Goal: Transaction & Acquisition: Purchase product/service

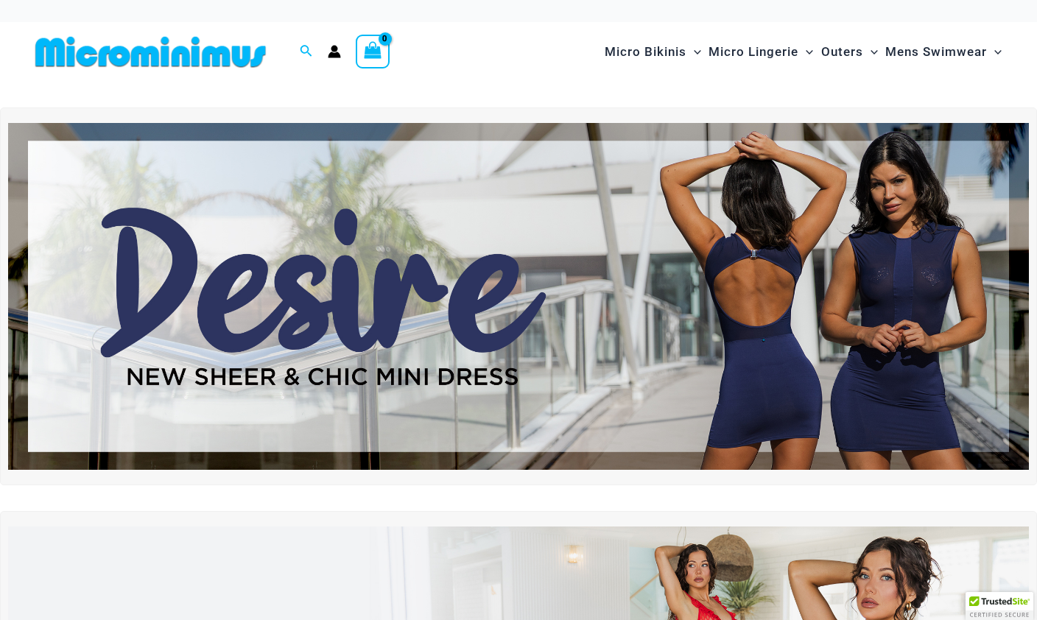
click at [636, 52] on span "Micro Bikinis" at bounding box center [645, 52] width 82 height 38
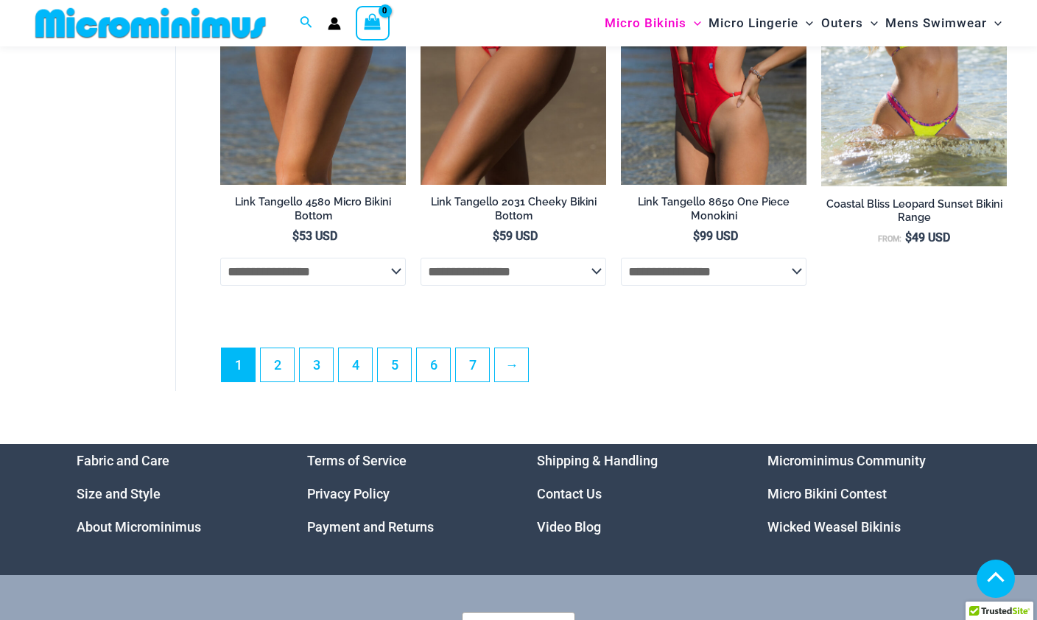
scroll to position [3572, 0]
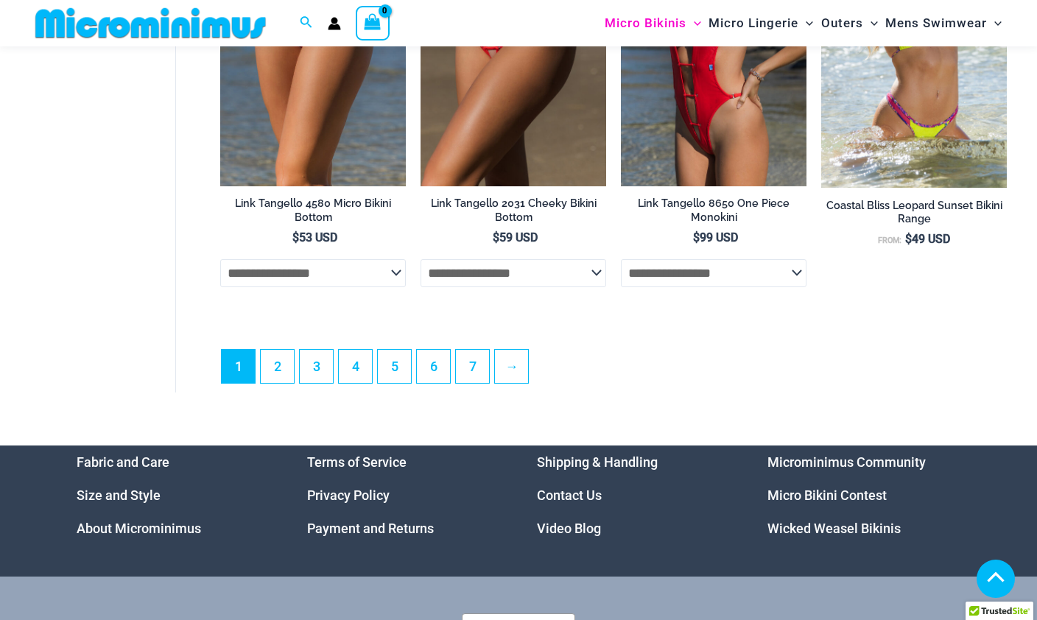
click at [282, 379] on link "2" at bounding box center [277, 366] width 33 height 33
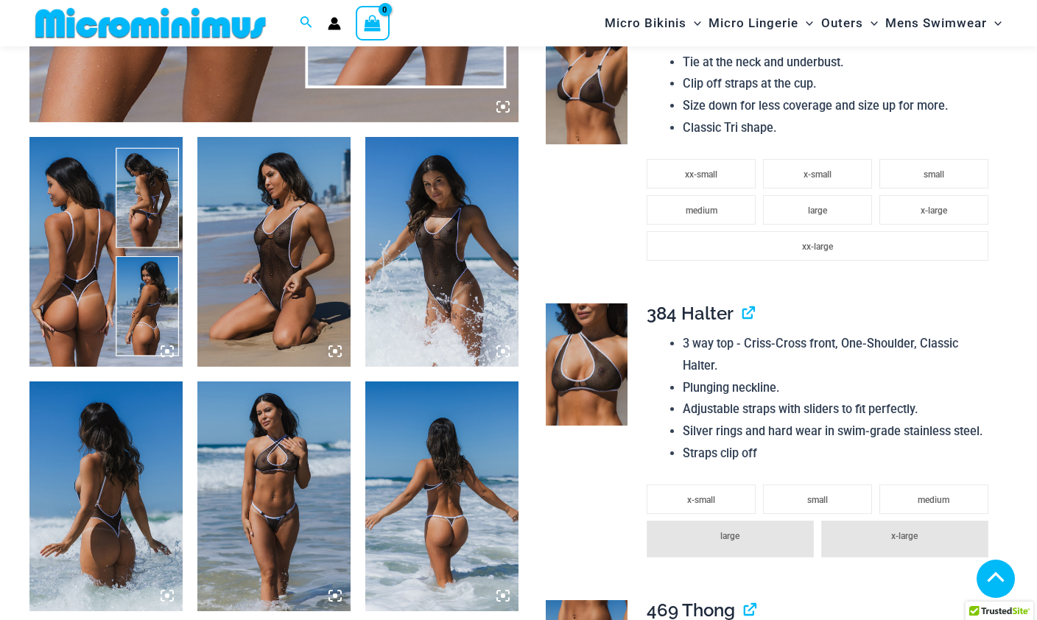
scroll to position [762, 0]
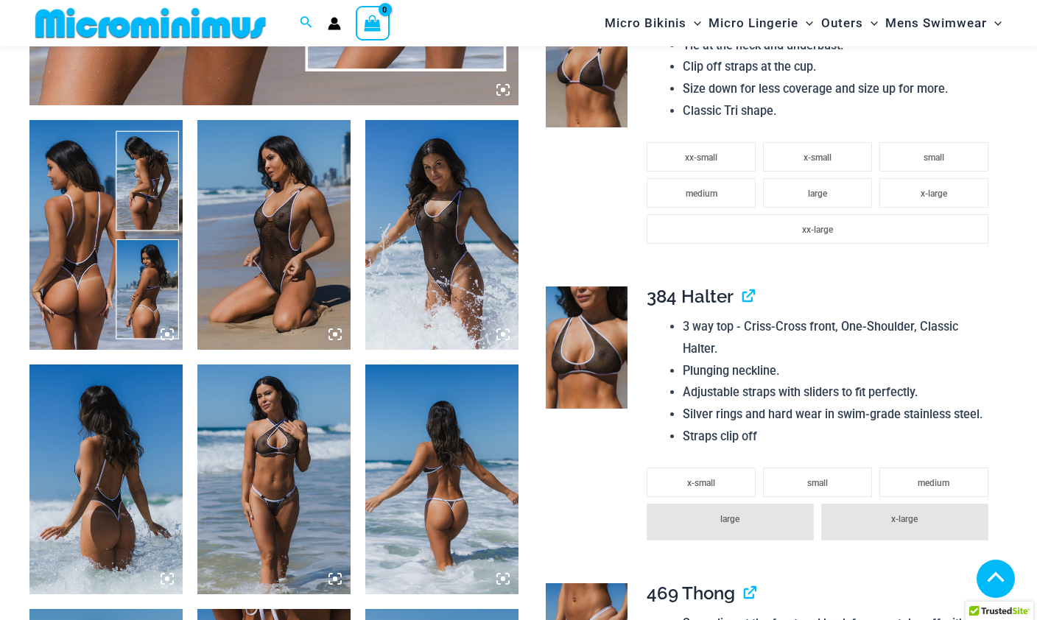
click at [303, 263] on img at bounding box center [273, 235] width 153 height 230
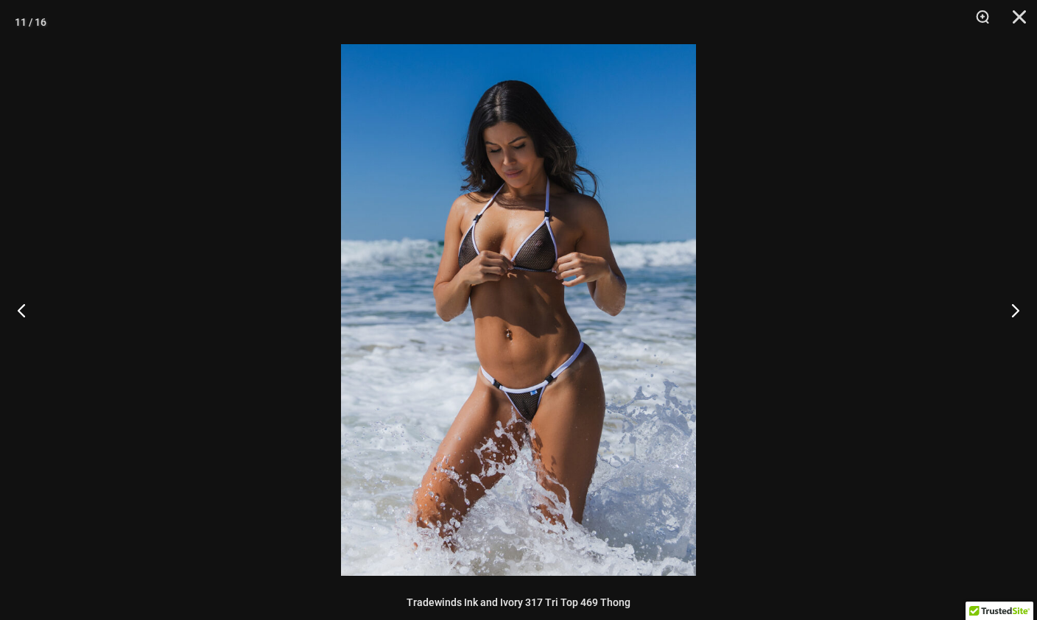
click at [1017, 26] on button "Close" at bounding box center [1013, 22] width 37 height 44
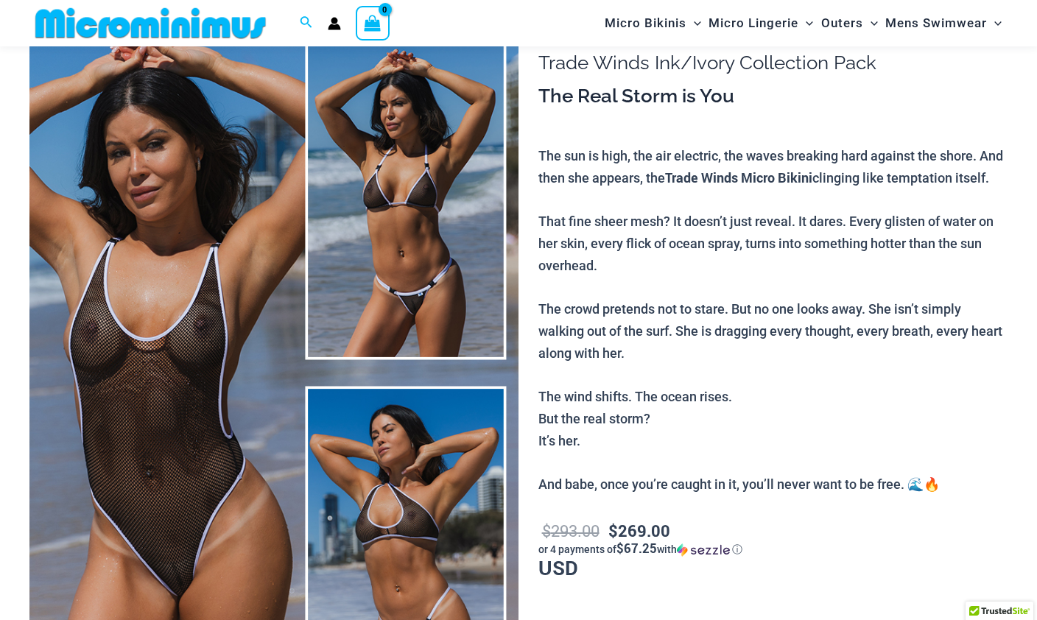
scroll to position [0, 0]
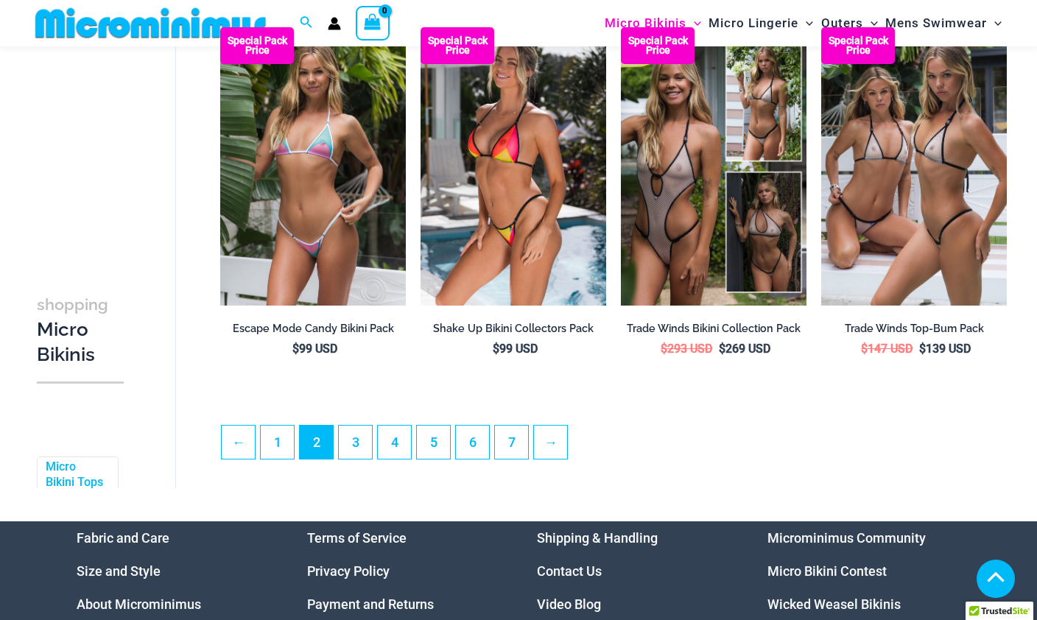
scroll to position [3130, 0]
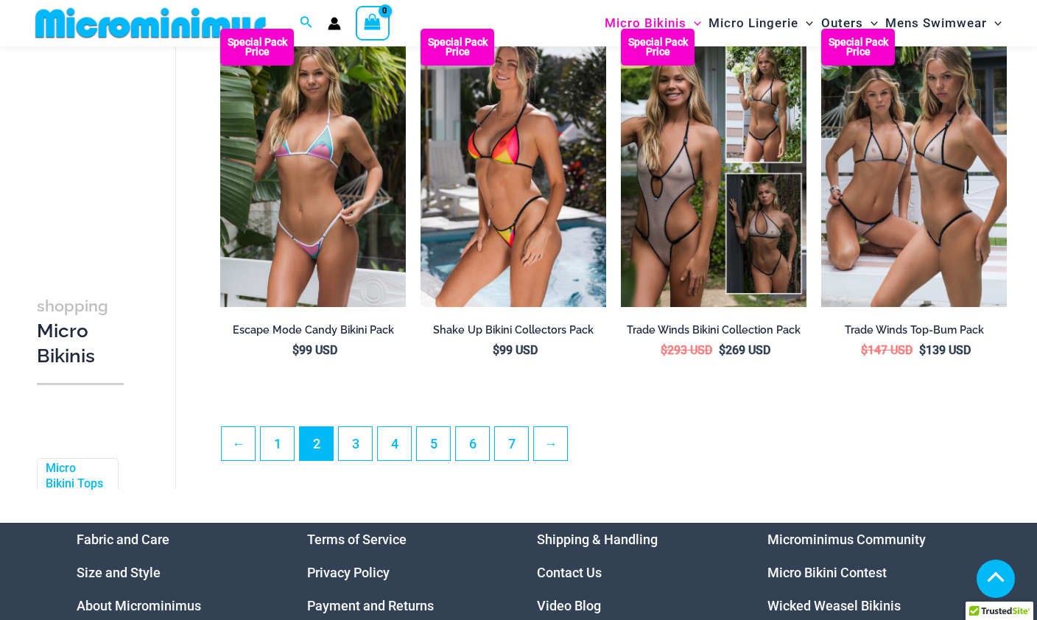
click at [356, 458] on link "3" at bounding box center [355, 443] width 33 height 33
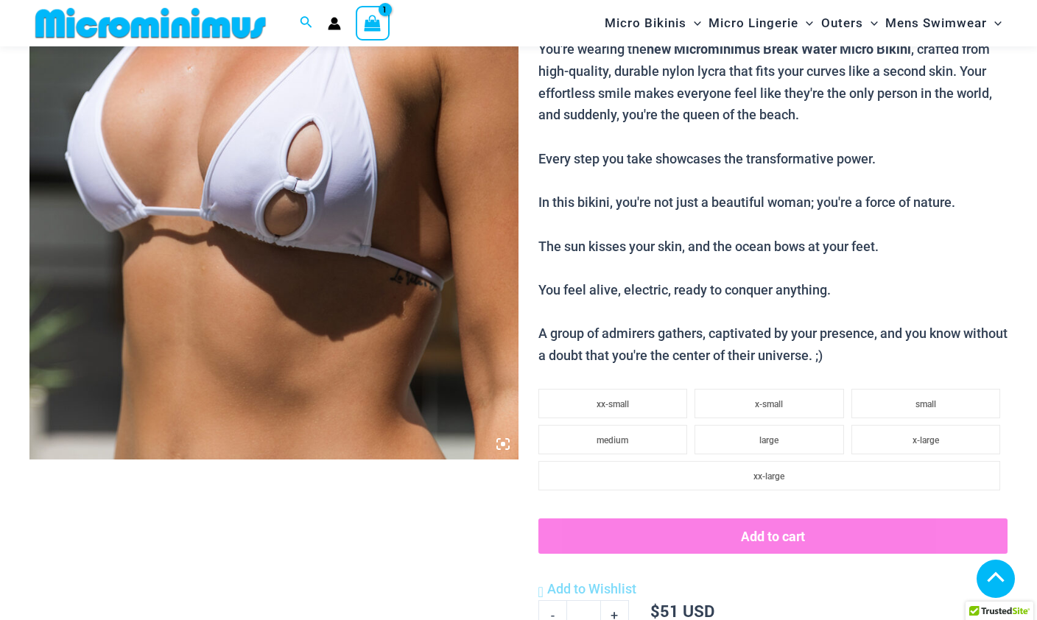
scroll to position [421, 0]
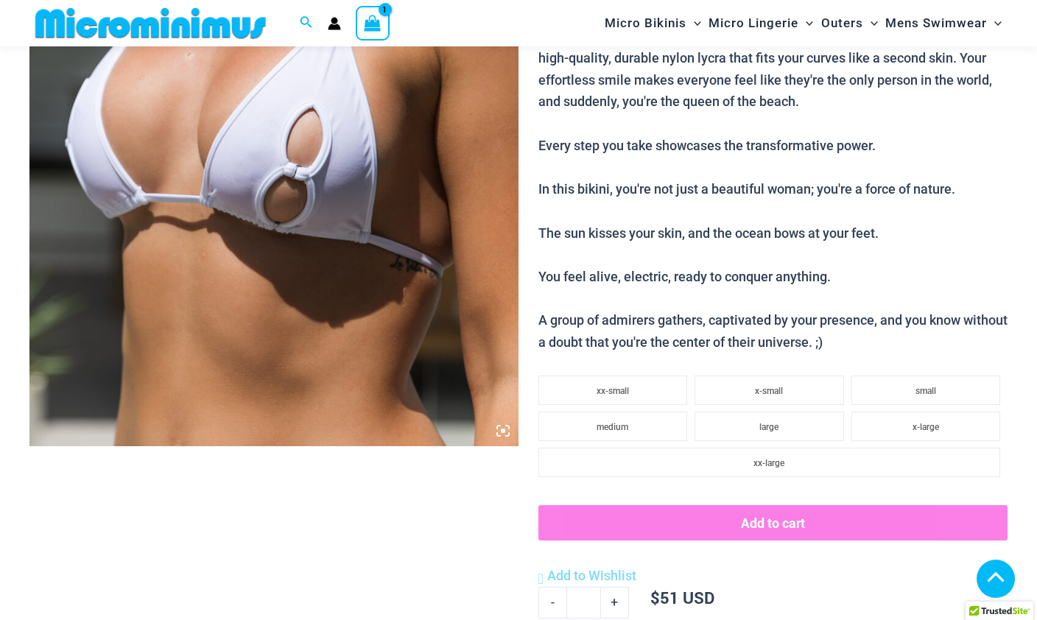
click at [628, 412] on li "medium" at bounding box center [612, 426] width 149 height 29
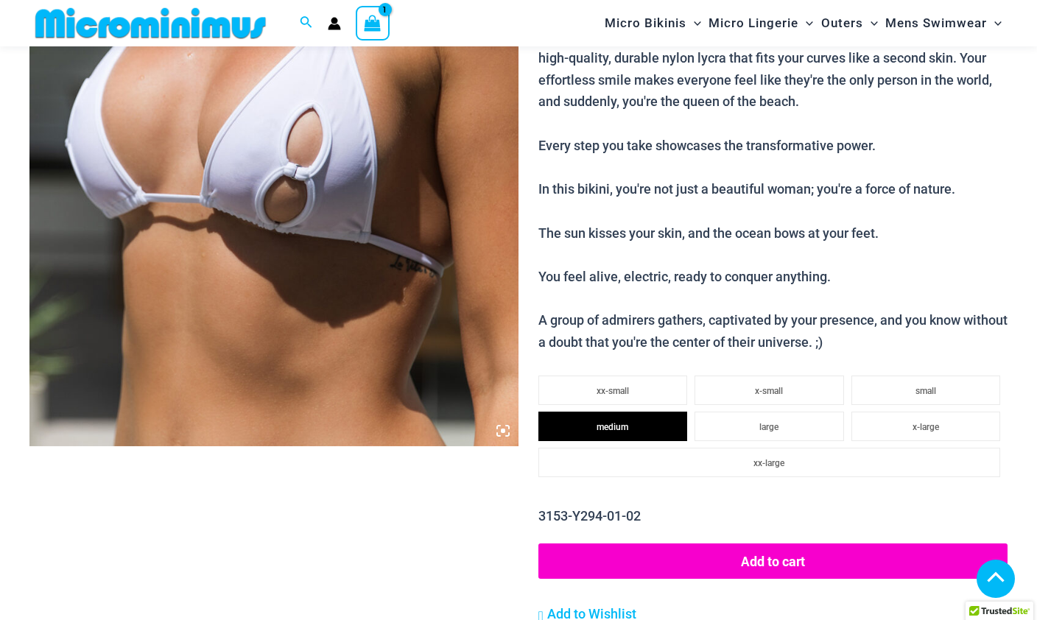
click at [800, 546] on button "Add to cart" at bounding box center [772, 560] width 469 height 35
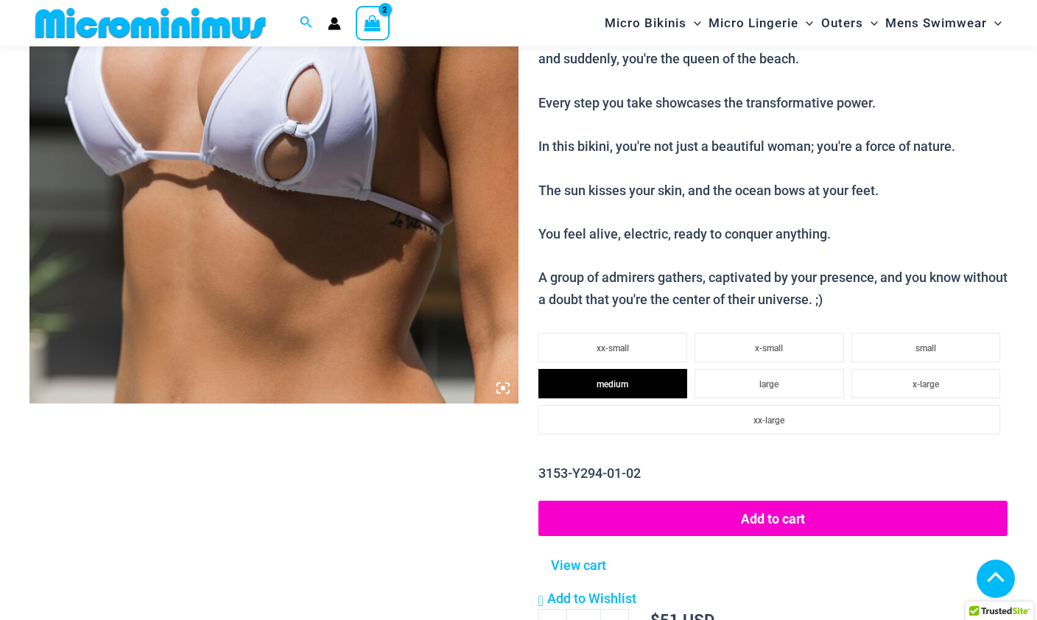
scroll to position [463, 0]
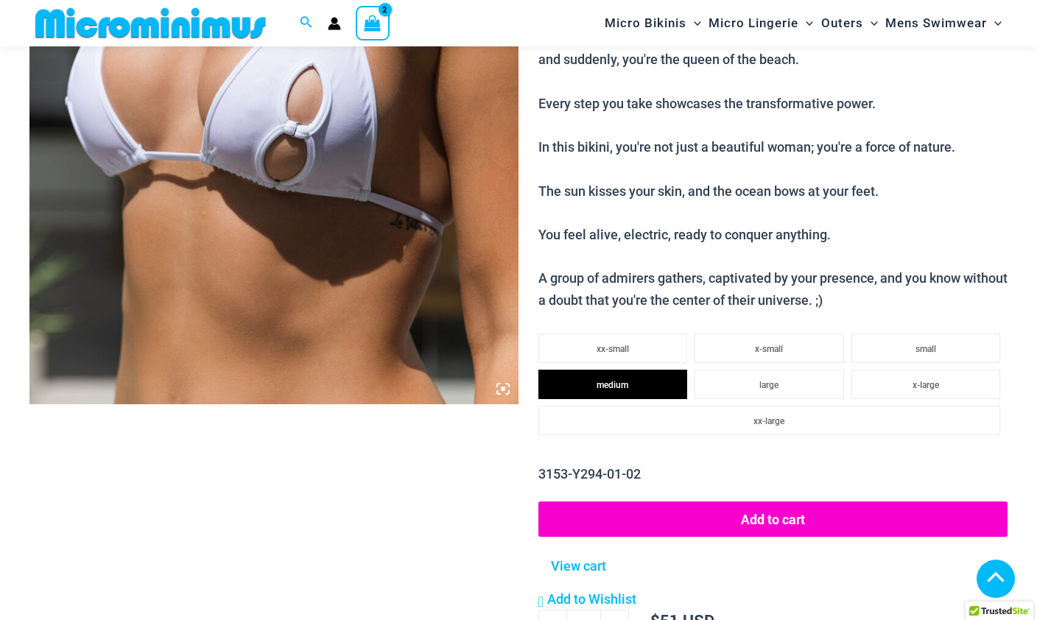
click at [596, 550] on link "View cart" at bounding box center [579, 563] width 66 height 27
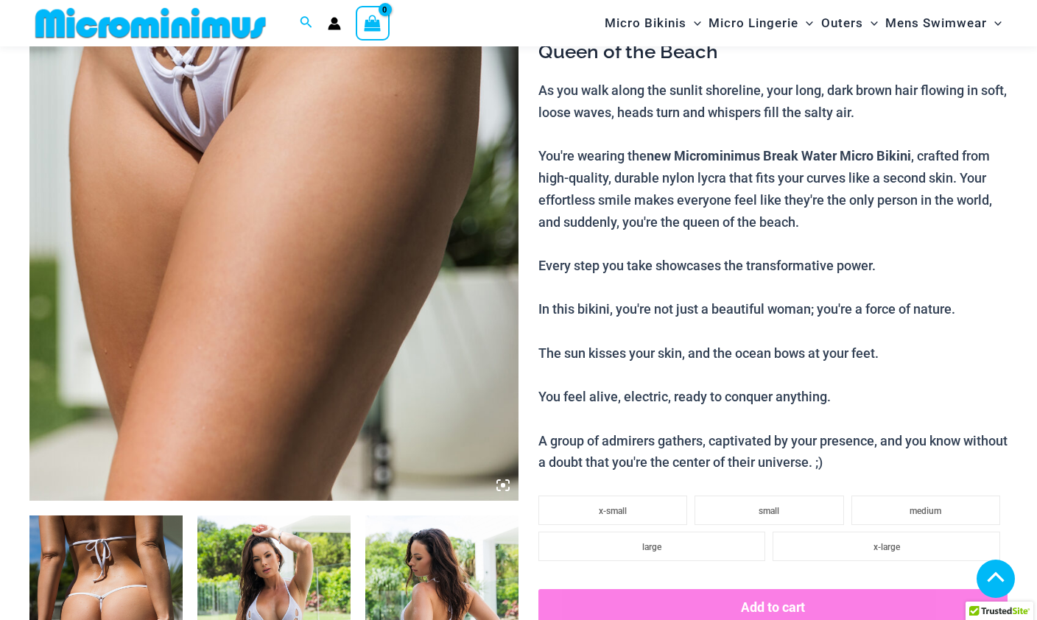
scroll to position [403, 0]
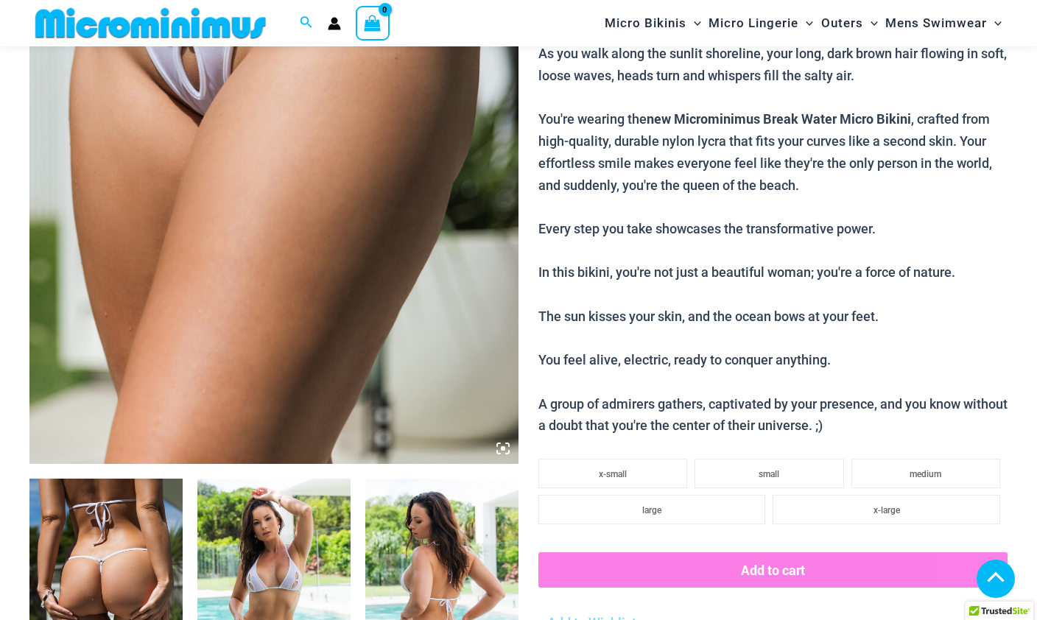
click at [947, 459] on li "medium" at bounding box center [925, 473] width 149 height 29
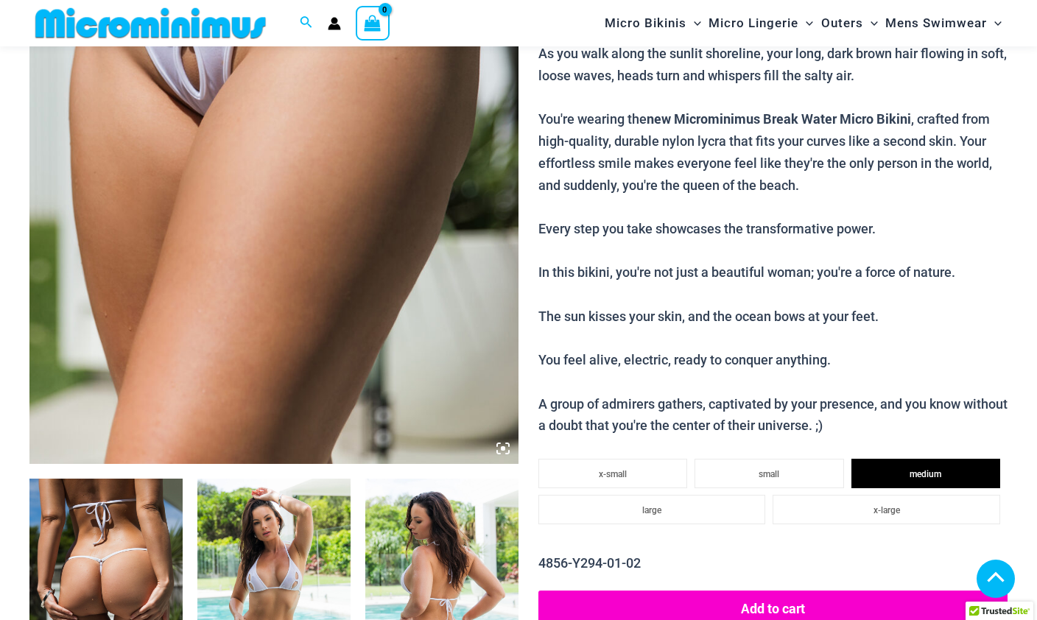
click at [802, 462] on li "small" at bounding box center [768, 473] width 149 height 29
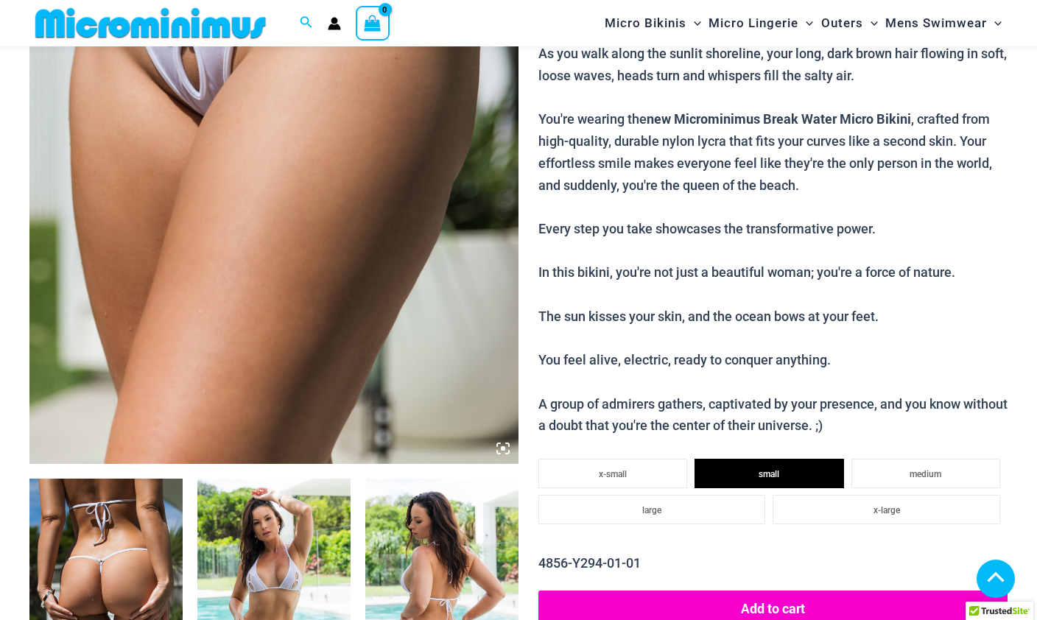
click at [805, 590] on button "Add to cart" at bounding box center [772, 607] width 469 height 35
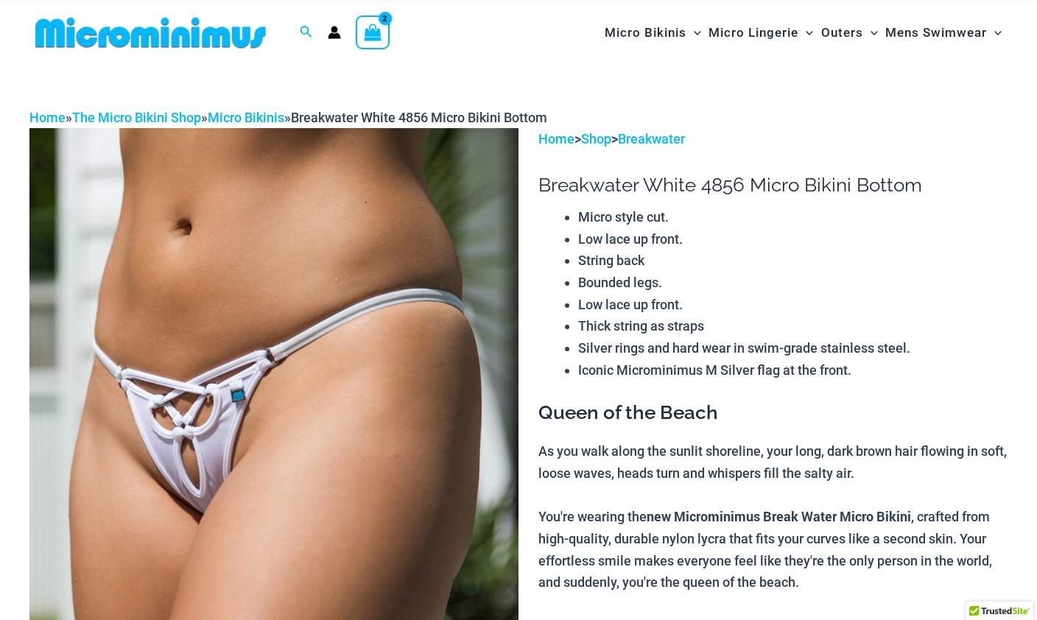
scroll to position [0, 0]
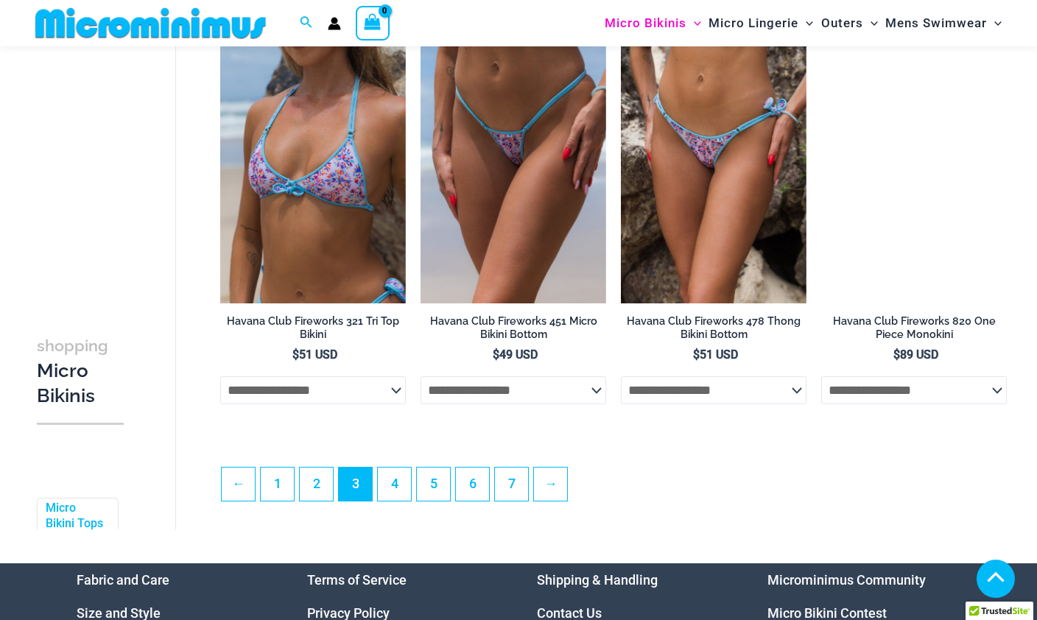
scroll to position [3135, 0]
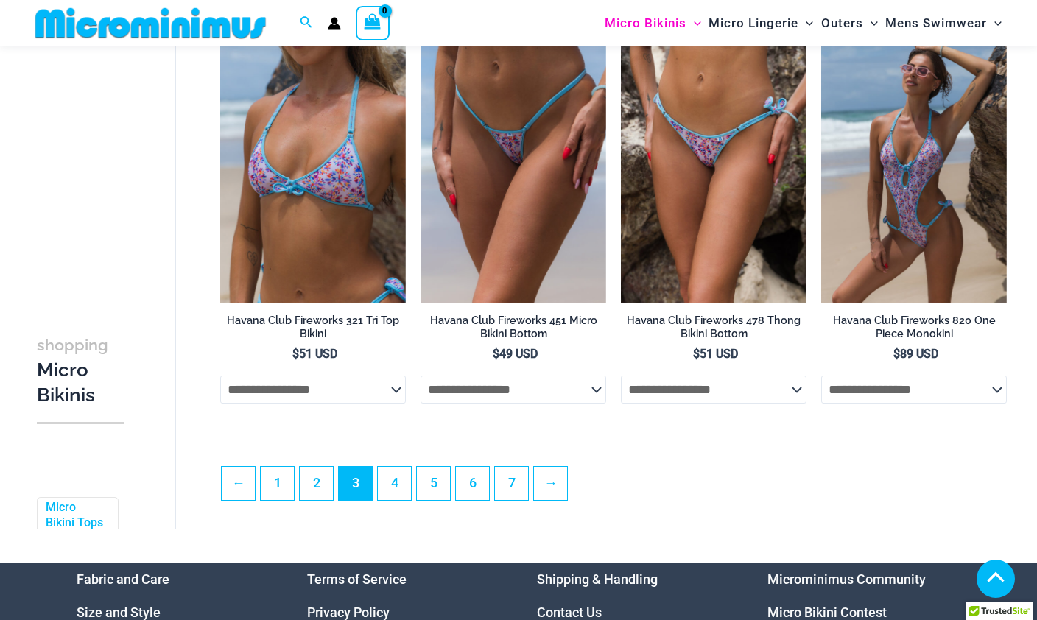
click at [403, 500] on link "4" at bounding box center [394, 483] width 33 height 33
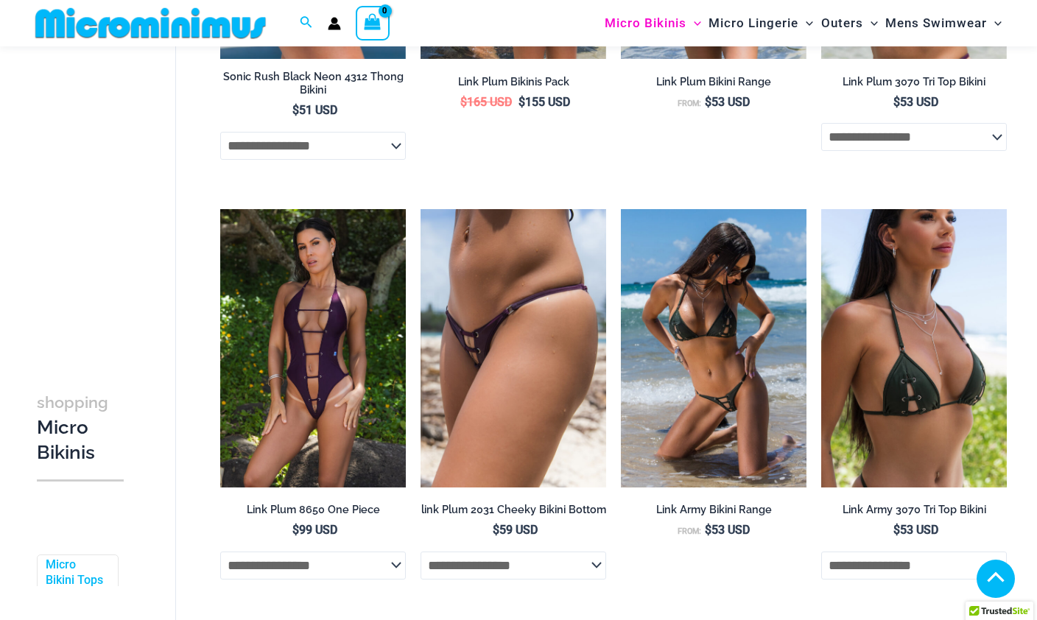
scroll to position [1259, 0]
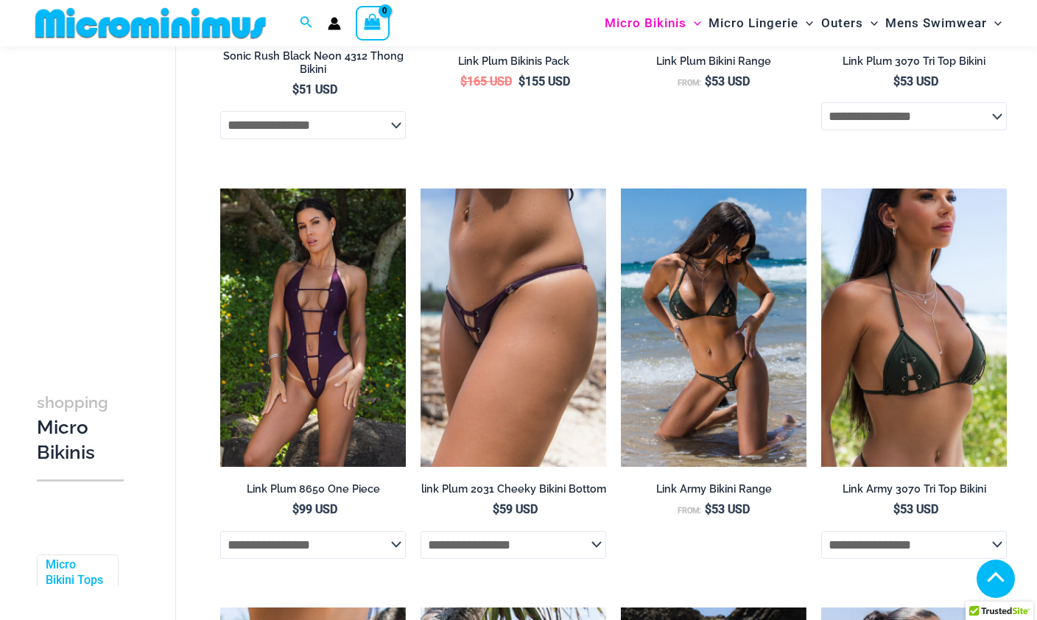
click at [621, 188] on img at bounding box center [621, 188] width 0 height 0
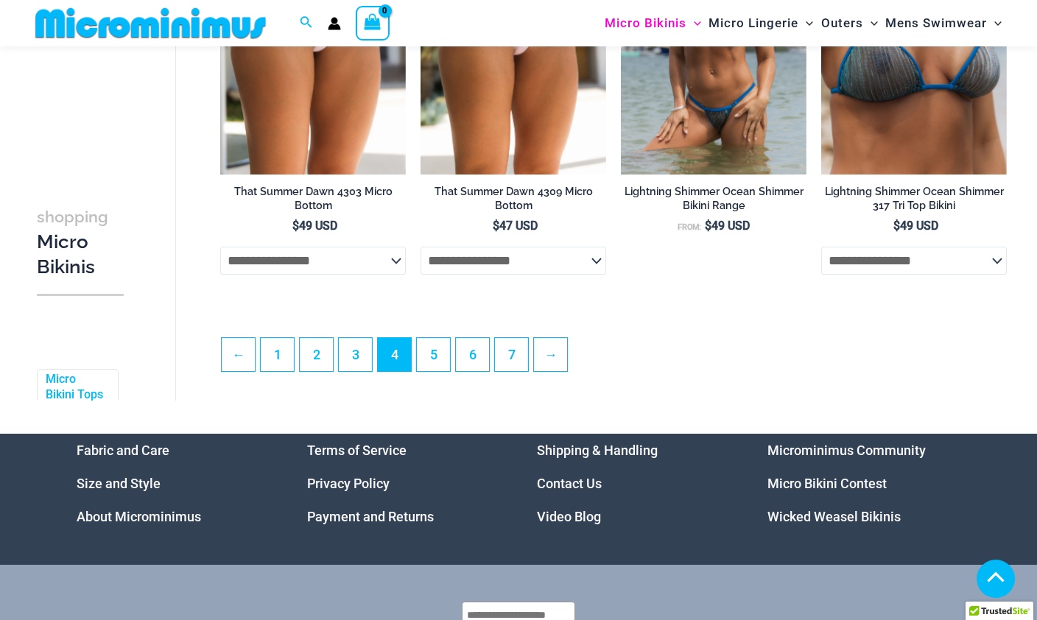
scroll to position [3257, 0]
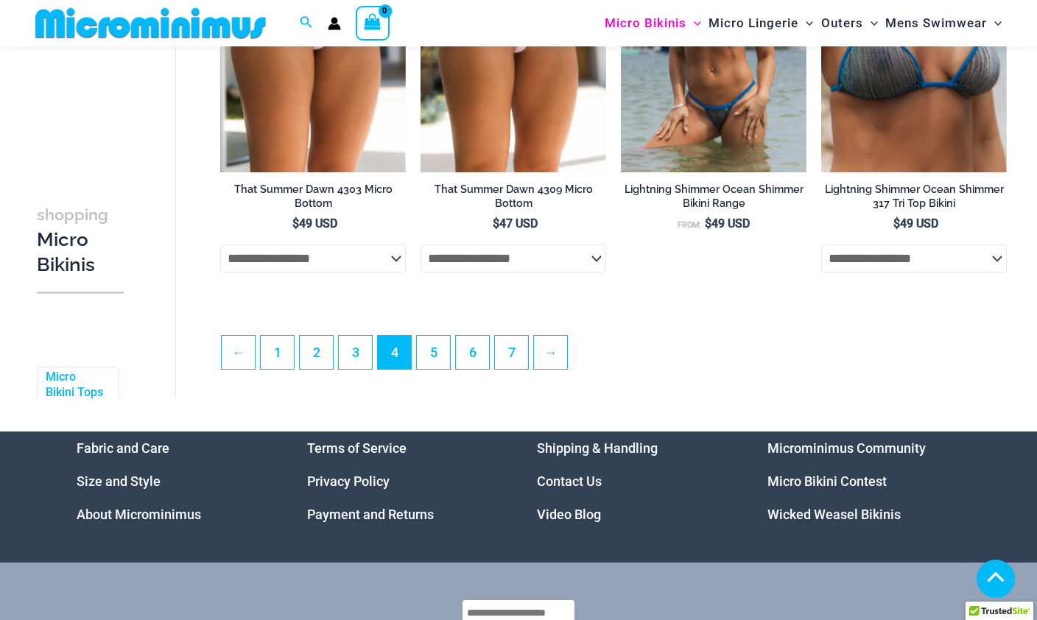
click link "5"
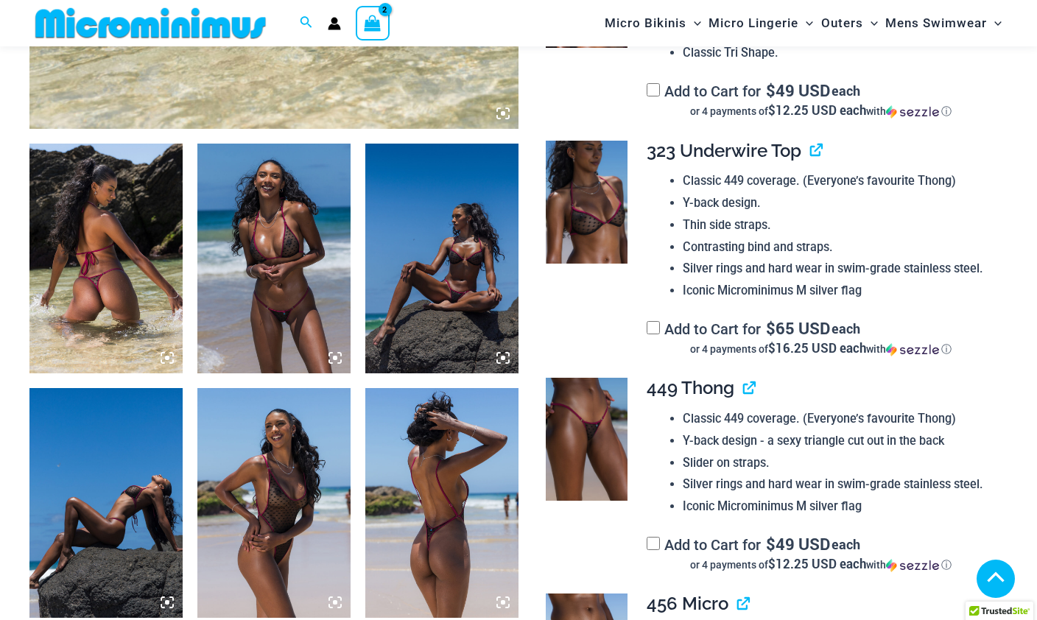
scroll to position [733, 0]
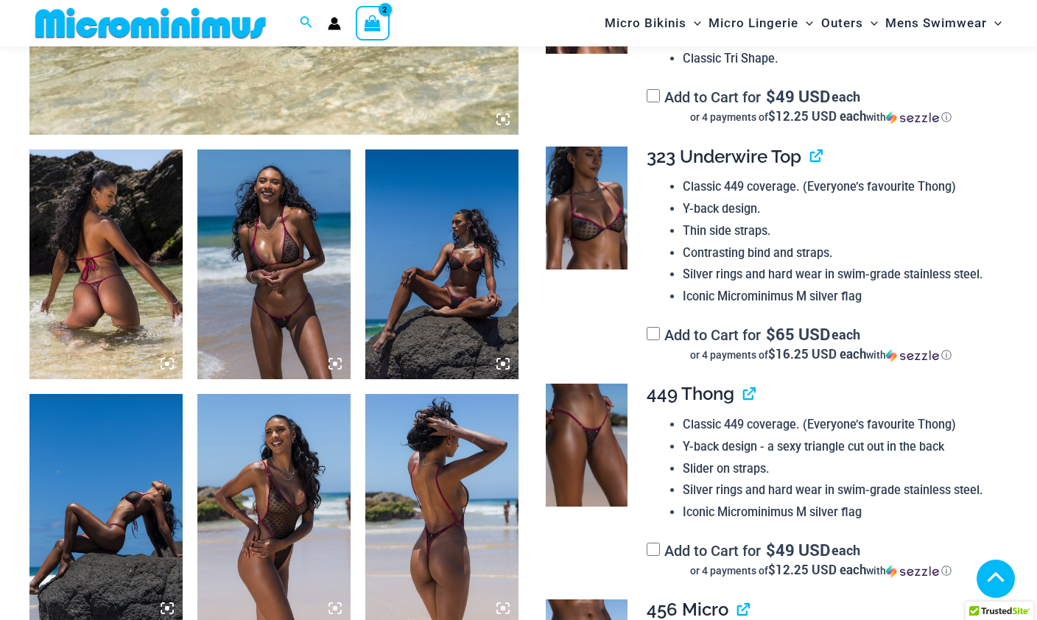
click at [182, 299] on img at bounding box center [105, 264] width 153 height 230
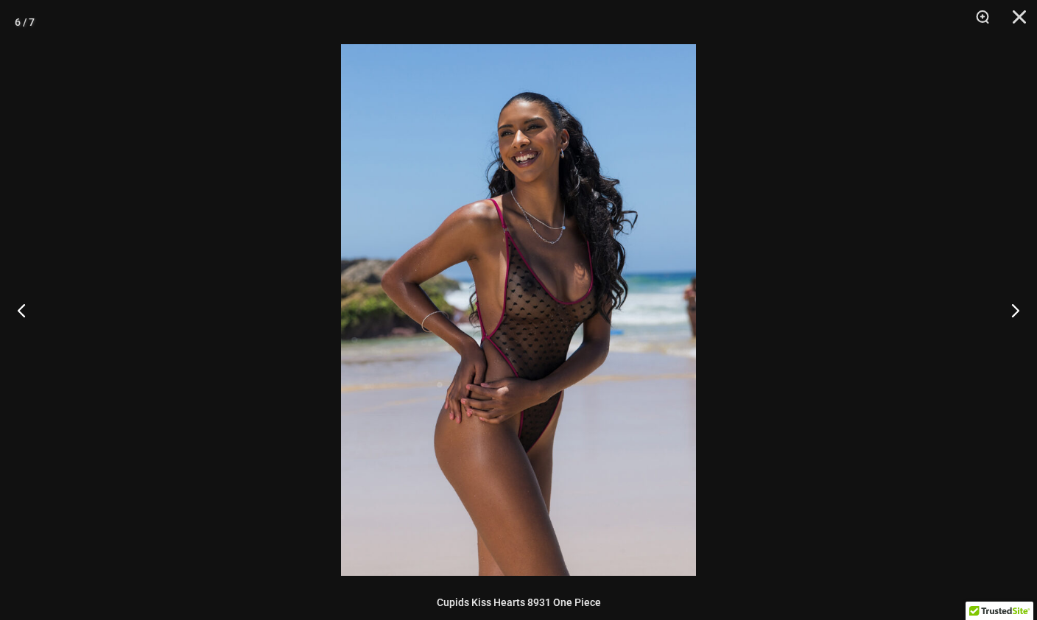
click at [1029, 15] on button "Close" at bounding box center [1013, 22] width 37 height 44
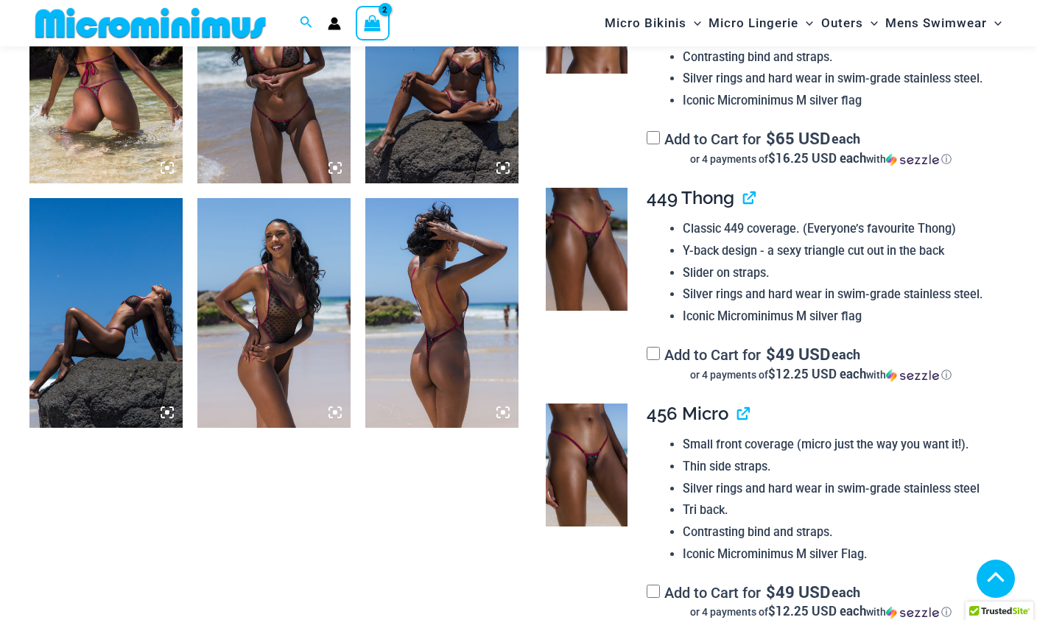
scroll to position [929, 0]
click at [597, 237] on img at bounding box center [587, 248] width 82 height 123
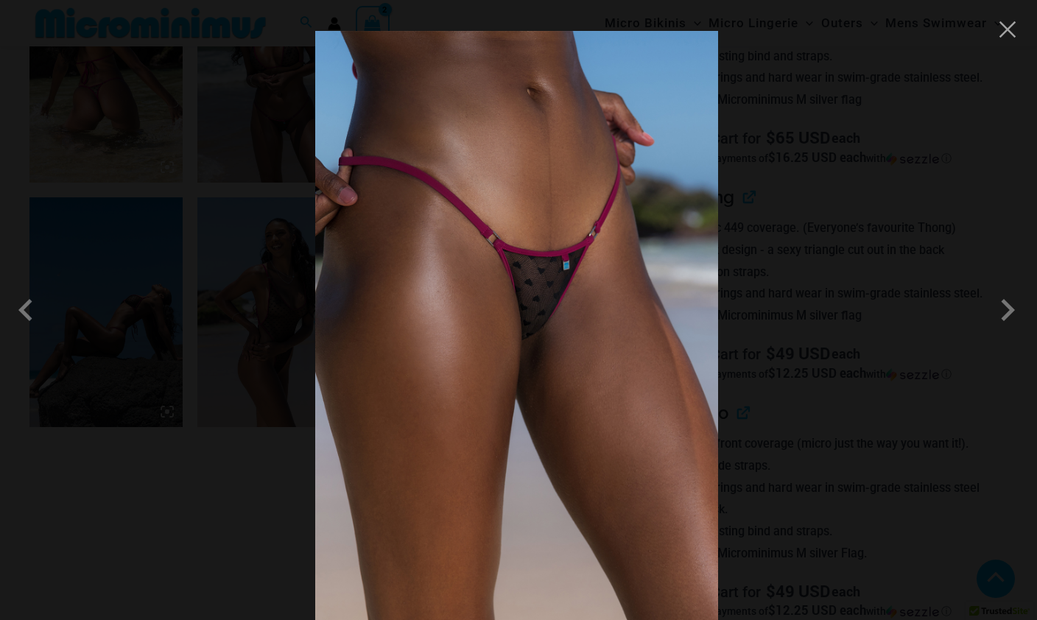
click at [806, 403] on div at bounding box center [518, 310] width 1037 height 620
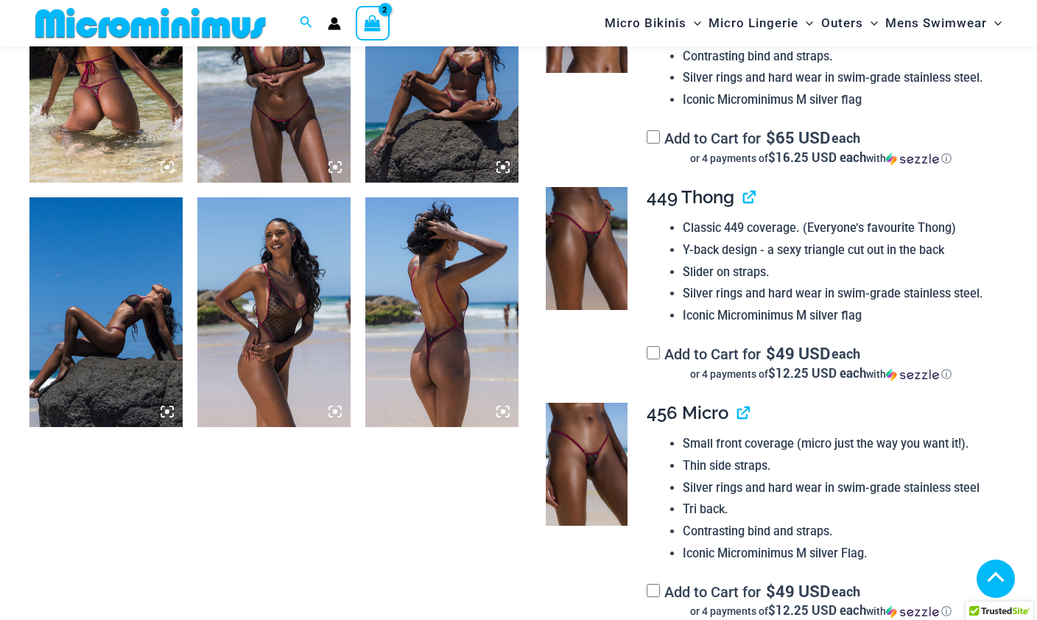
click at [601, 445] on img at bounding box center [587, 464] width 82 height 123
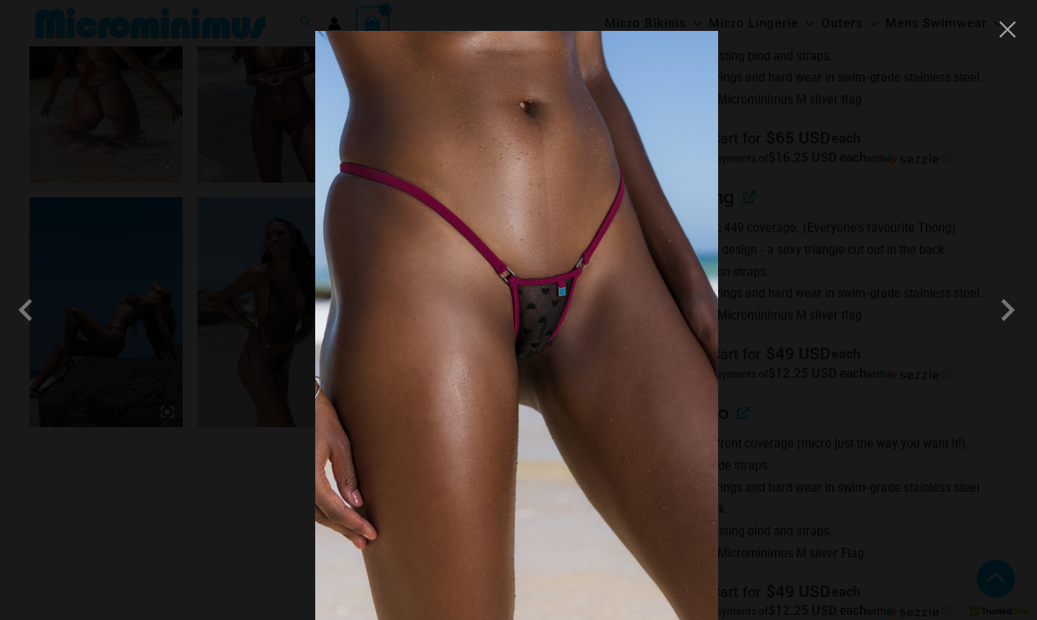
click at [994, 332] on span at bounding box center [1007, 310] width 44 height 44
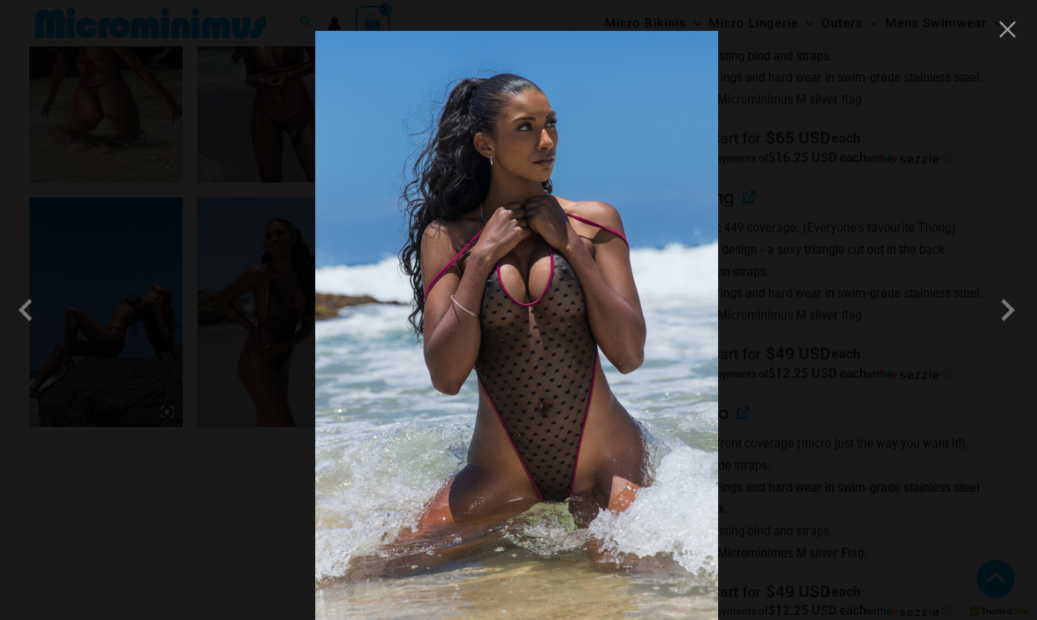
click at [981, 31] on div at bounding box center [518, 310] width 1037 height 620
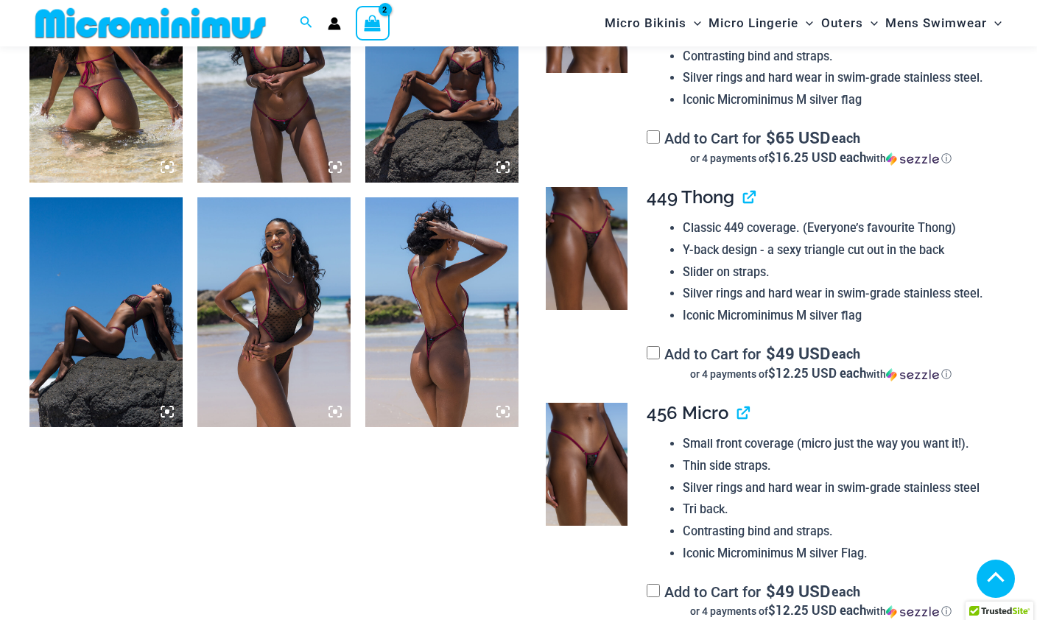
click at [743, 191] on link "View product" at bounding box center [743, 196] width 0 height 21
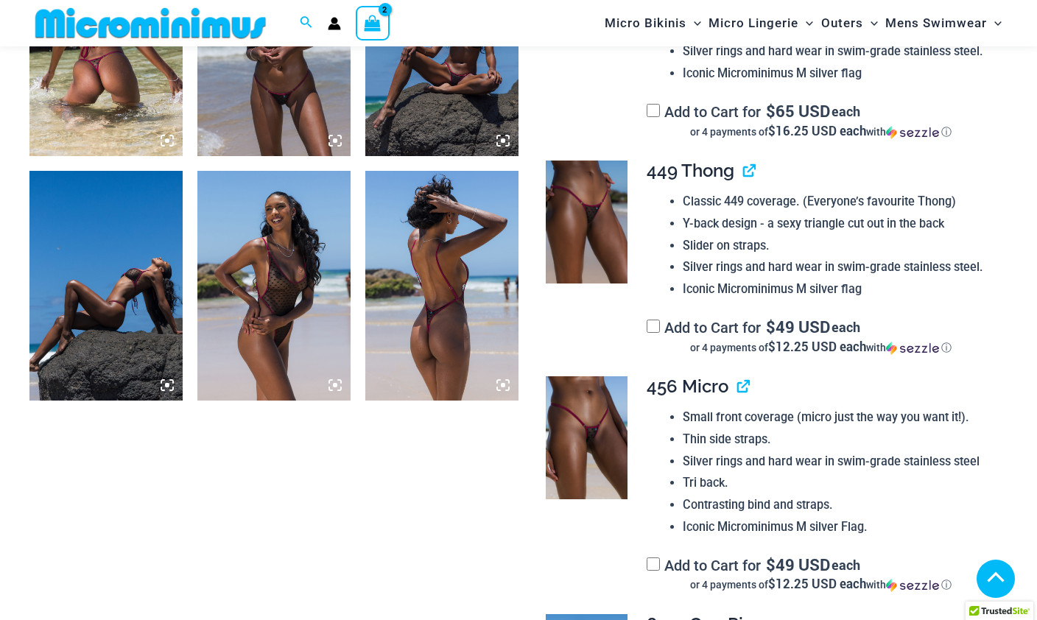
click at [589, 424] on img at bounding box center [587, 437] width 82 height 123
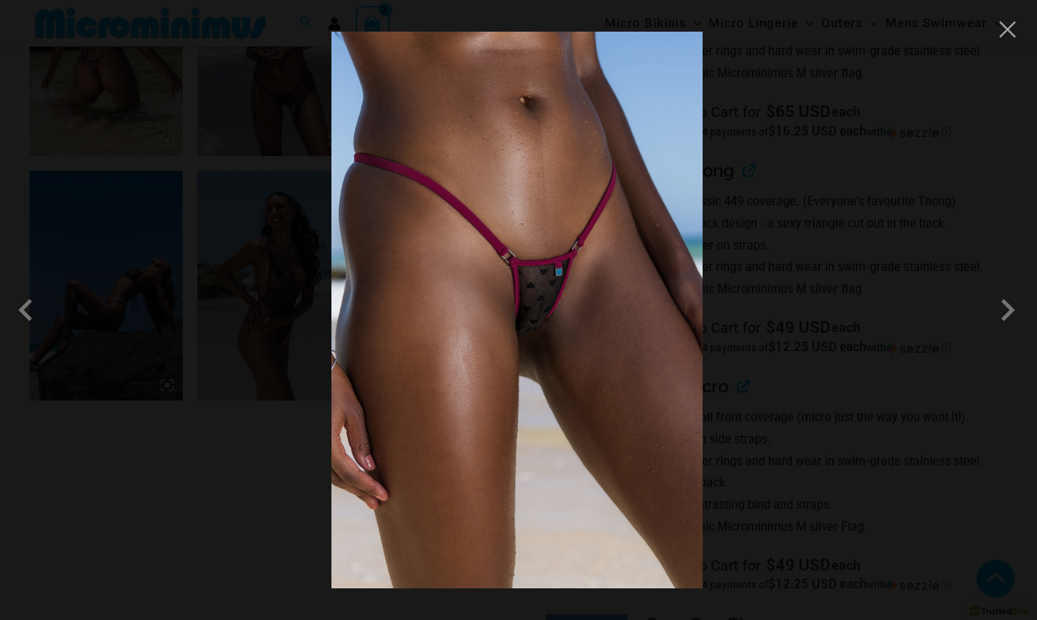
click at [864, 378] on div at bounding box center [518, 310] width 1037 height 620
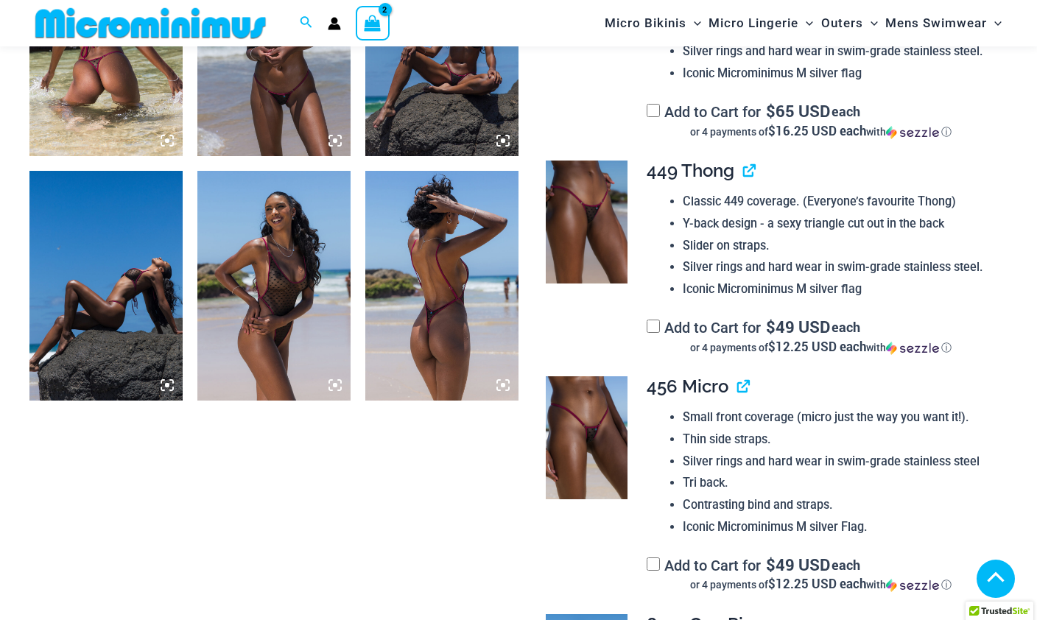
click at [737, 375] on link "View product" at bounding box center [737, 385] width 0 height 21
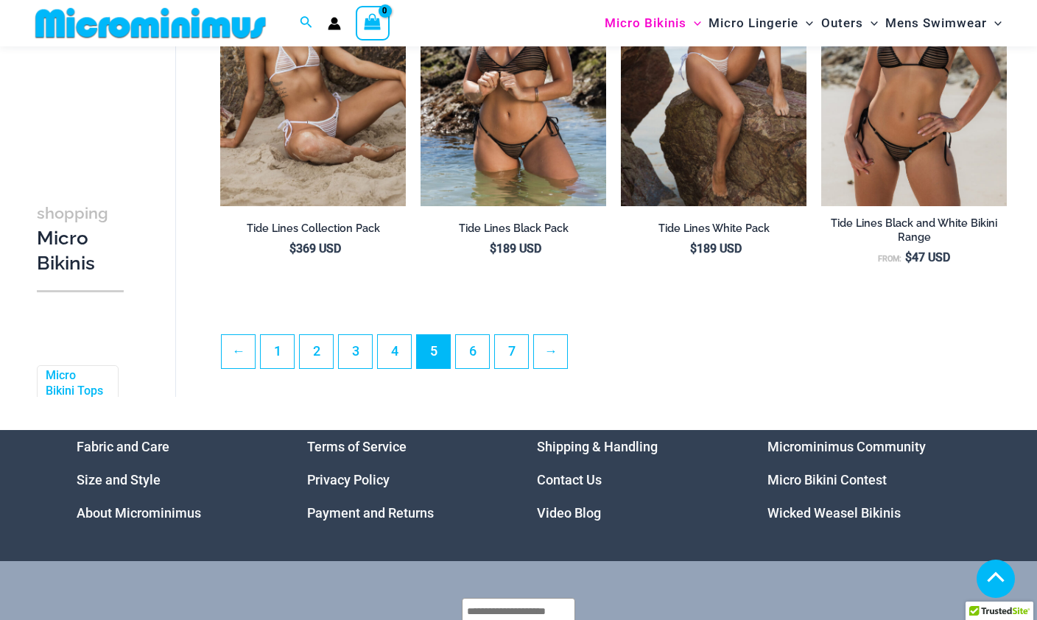
scroll to position [3222, 0]
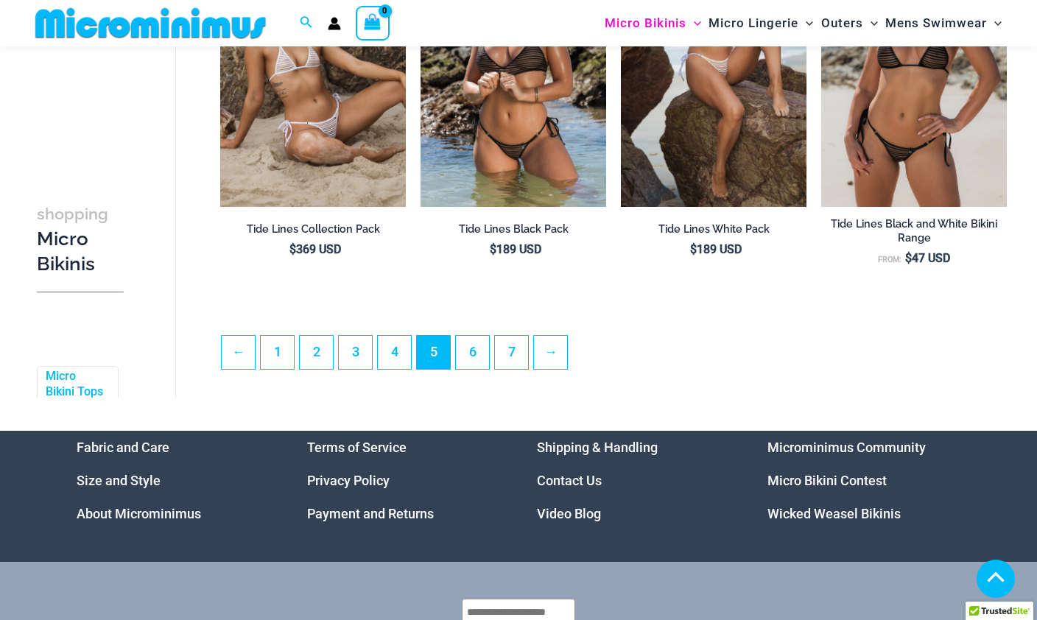
click at [481, 355] on link "6" at bounding box center [472, 352] width 33 height 33
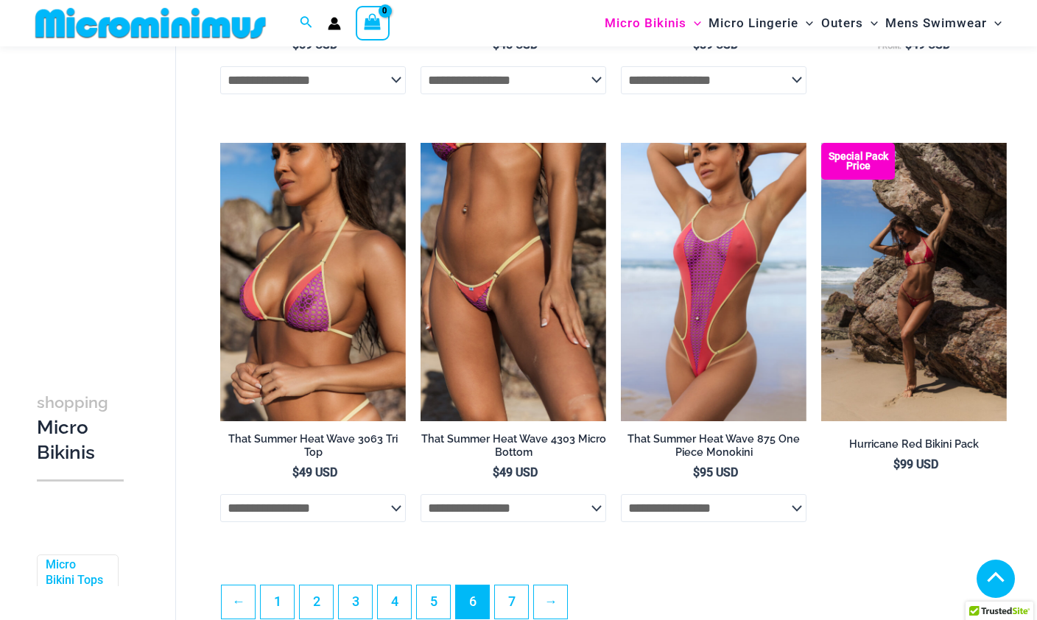
scroll to position [3040, 0]
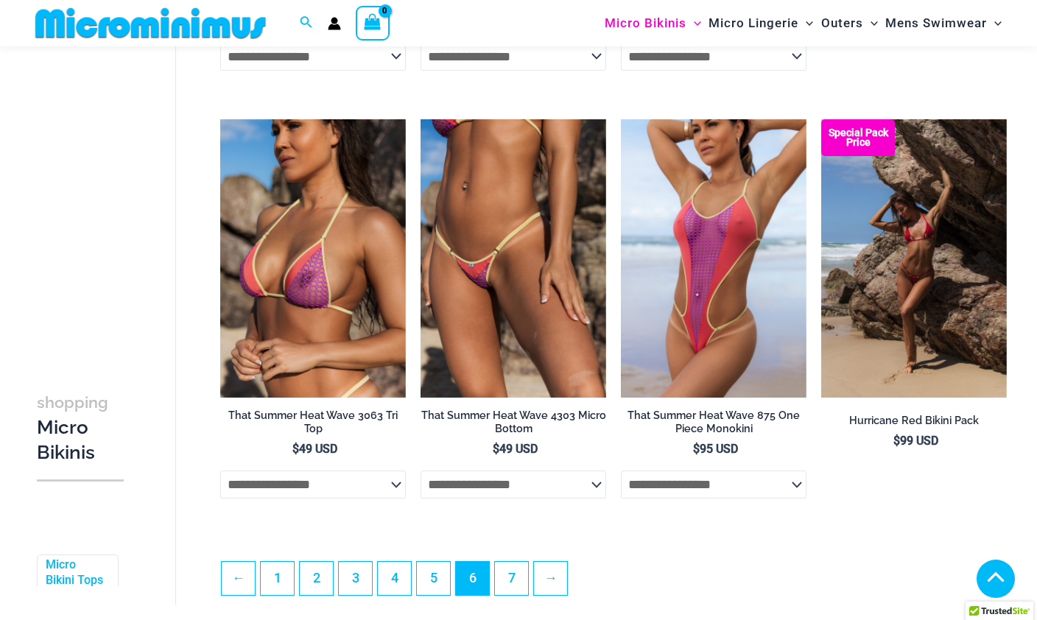
click at [501, 595] on link "7" at bounding box center [511, 578] width 33 height 33
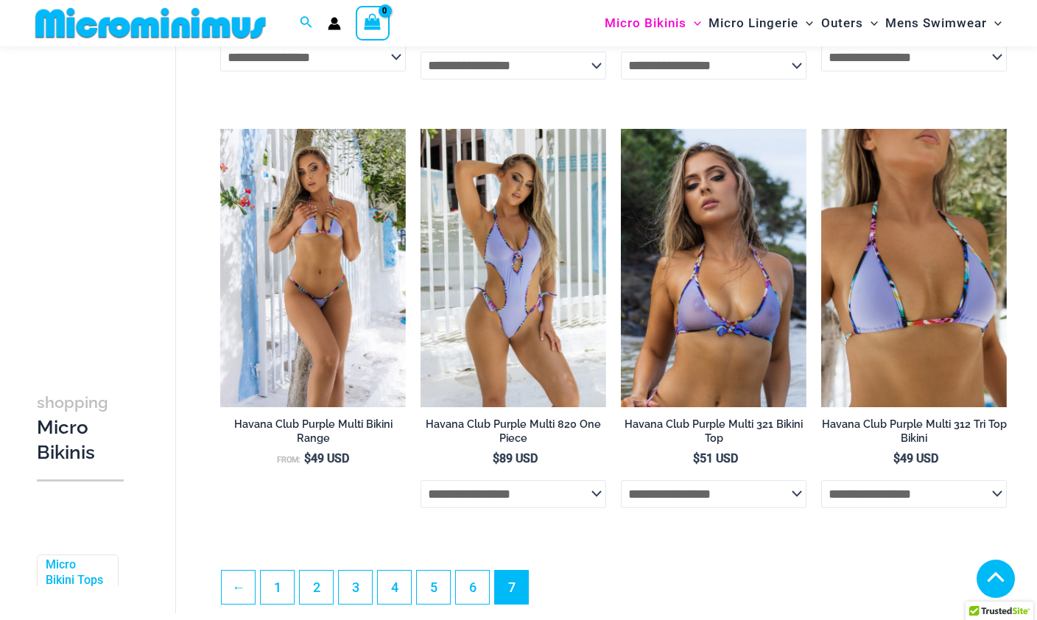
scroll to position [2164, 0]
click at [434, 596] on link "5" at bounding box center [433, 587] width 33 height 33
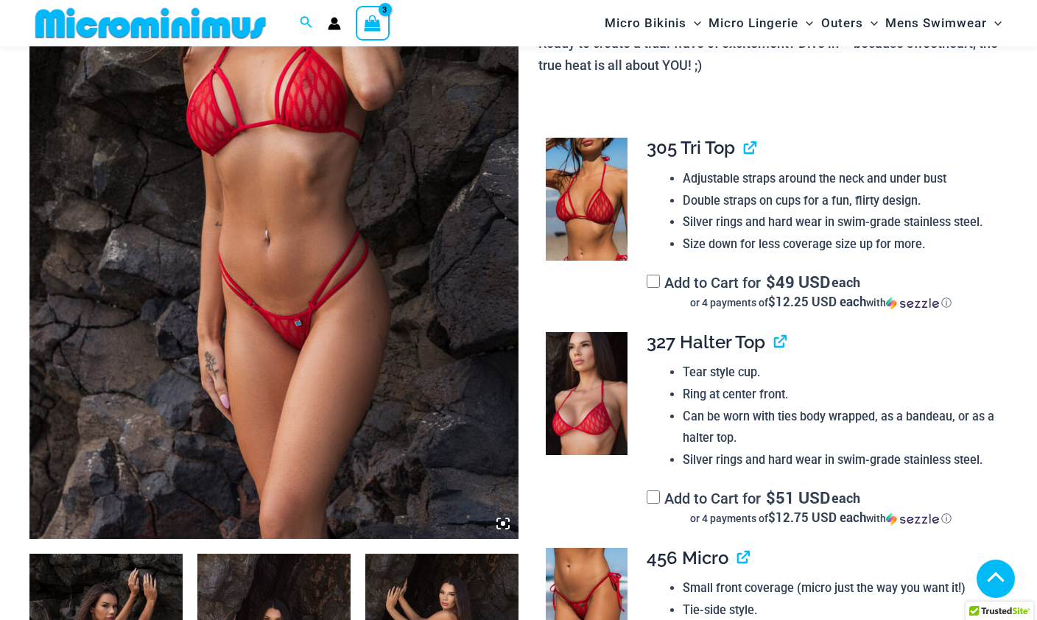
scroll to position [311, 0]
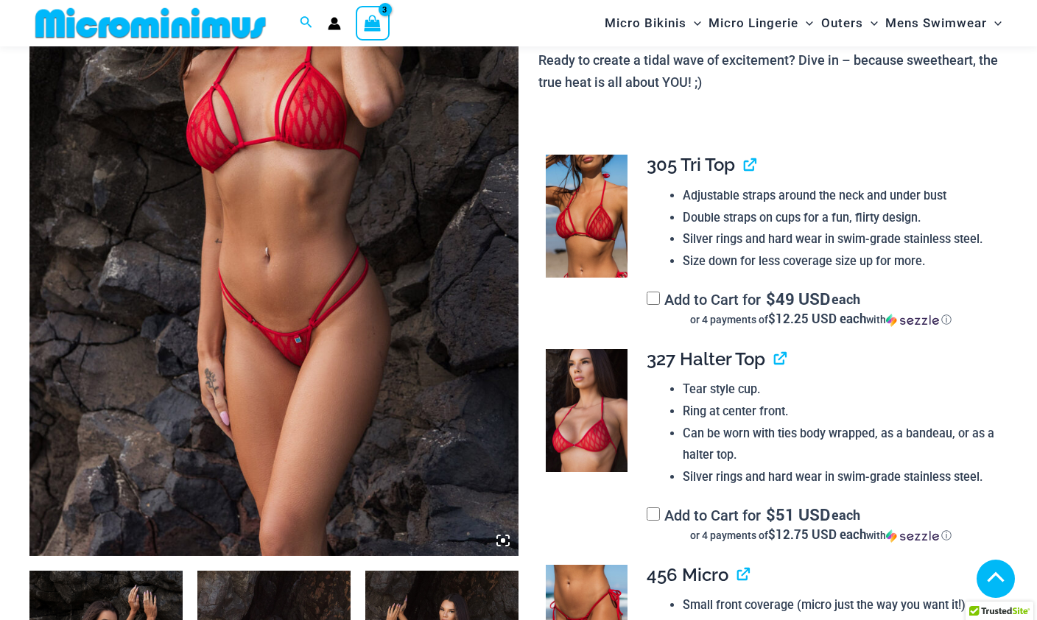
click at [744, 162] on link "View product" at bounding box center [744, 164] width 0 height 21
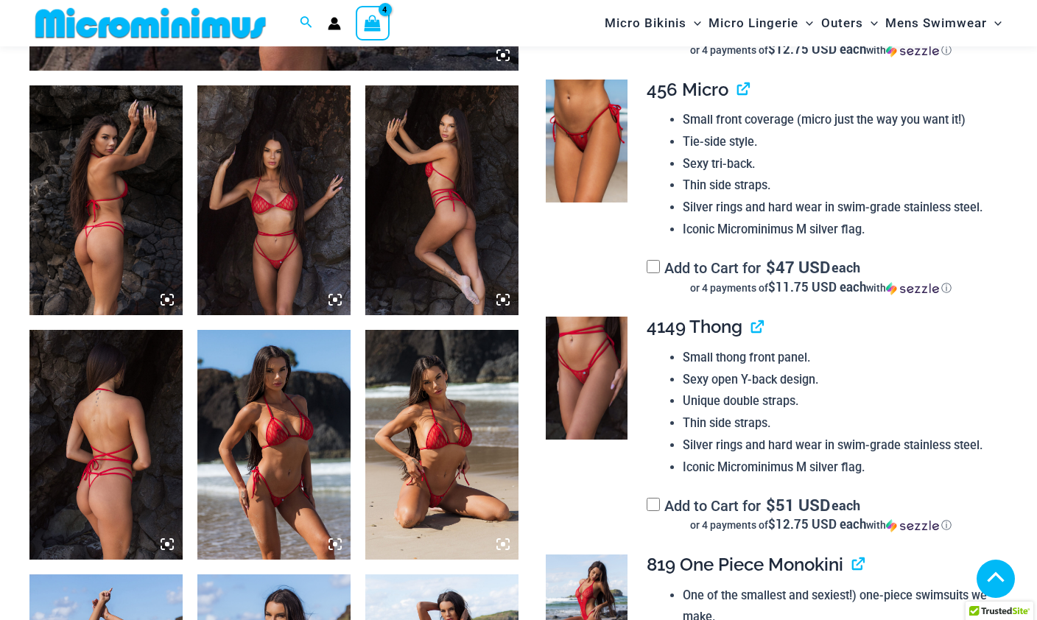
scroll to position [802, 0]
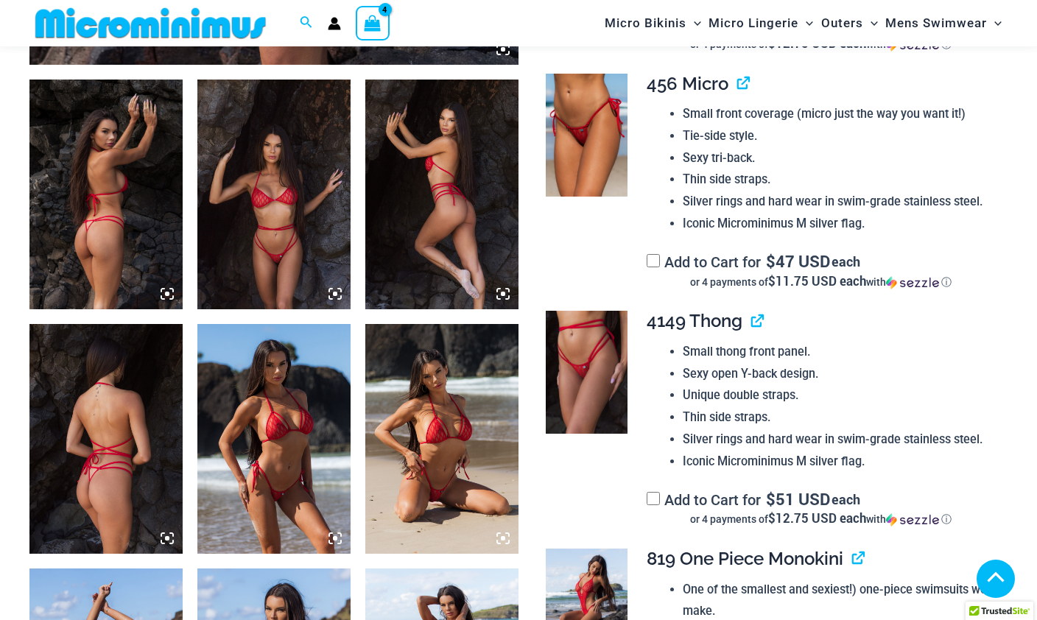
click at [578, 359] on img at bounding box center [587, 372] width 82 height 123
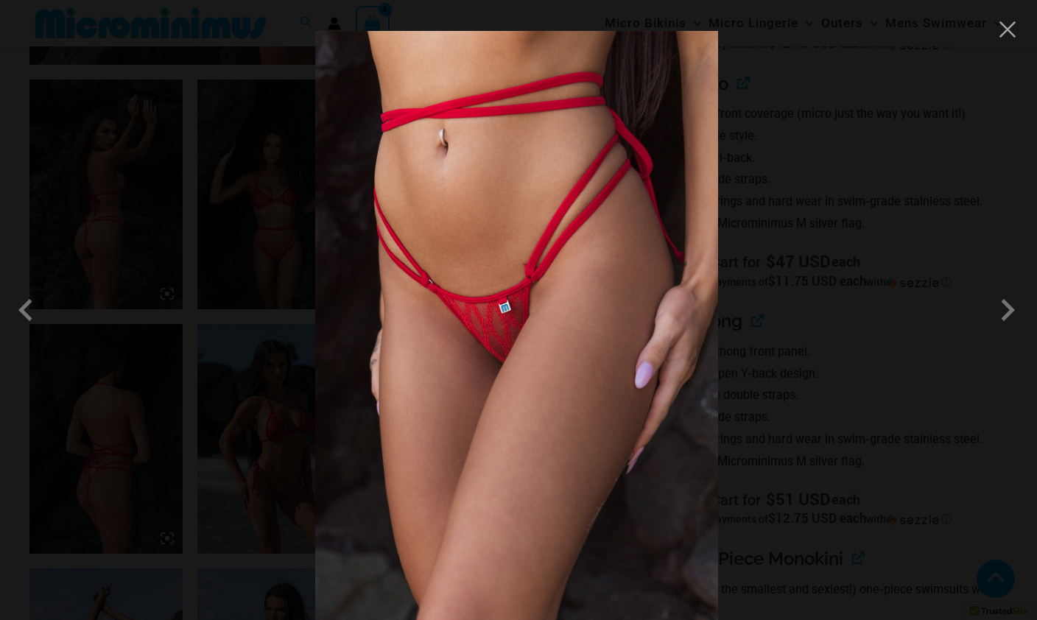
click at [760, 414] on div at bounding box center [518, 310] width 1037 height 620
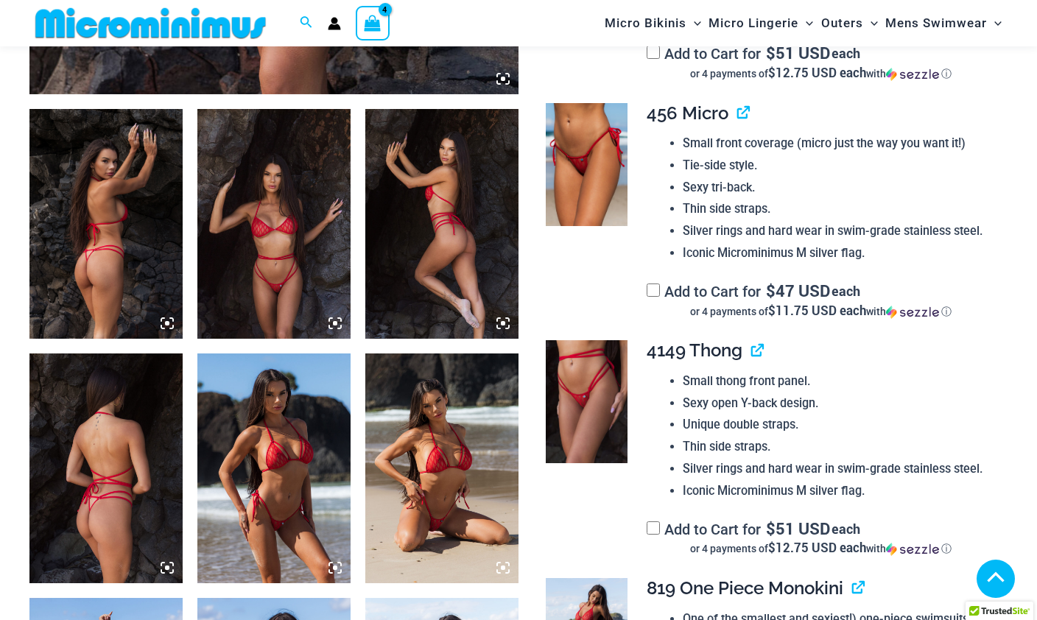
scroll to position [763, 0]
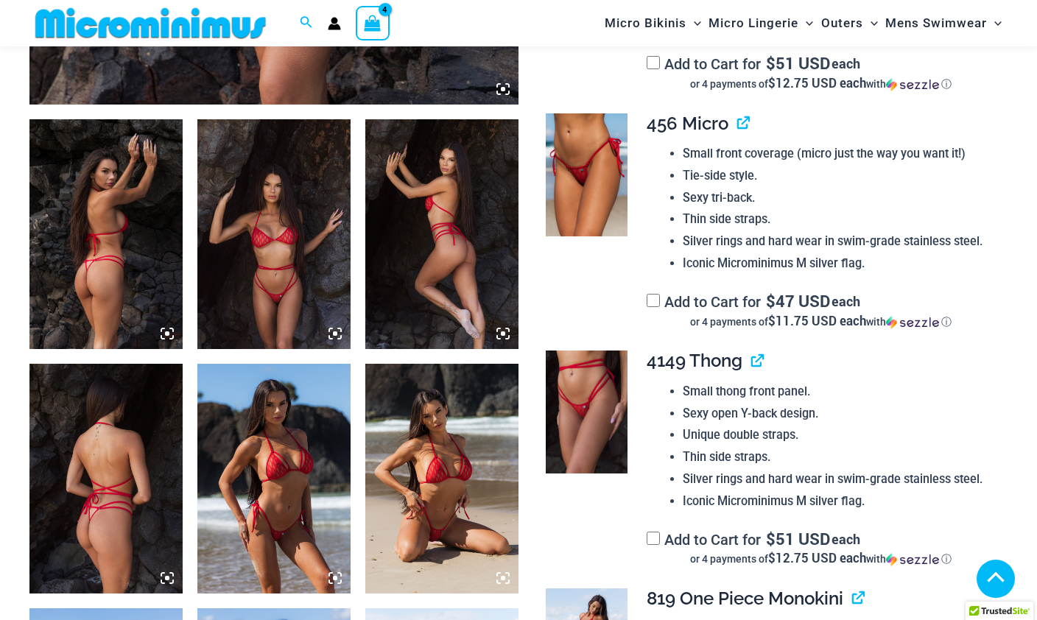
click at [751, 356] on link "View product" at bounding box center [751, 360] width 0 height 21
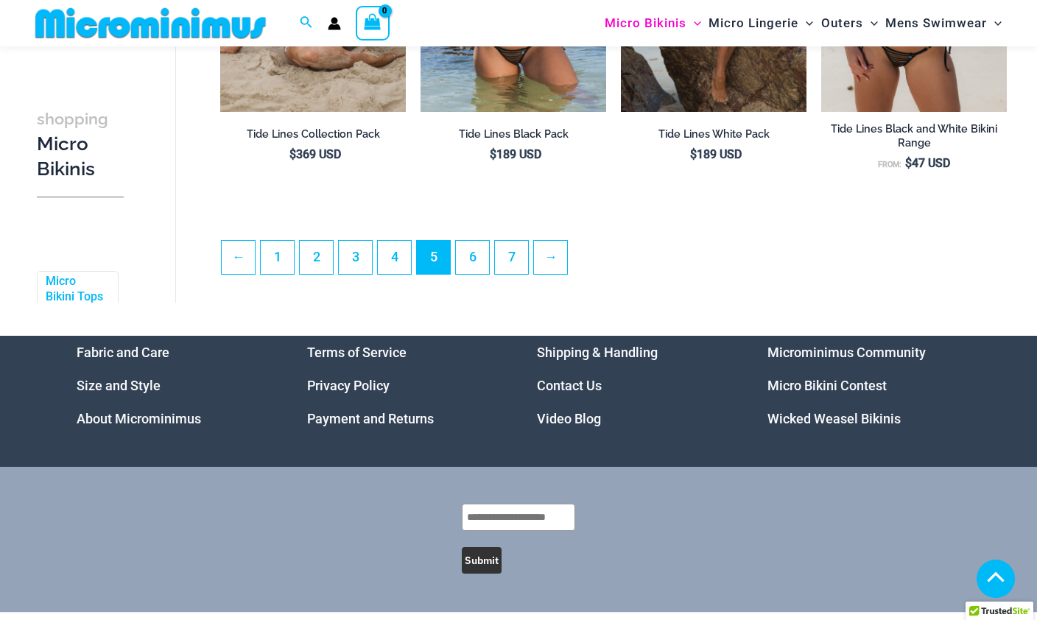
scroll to position [3314, 0]
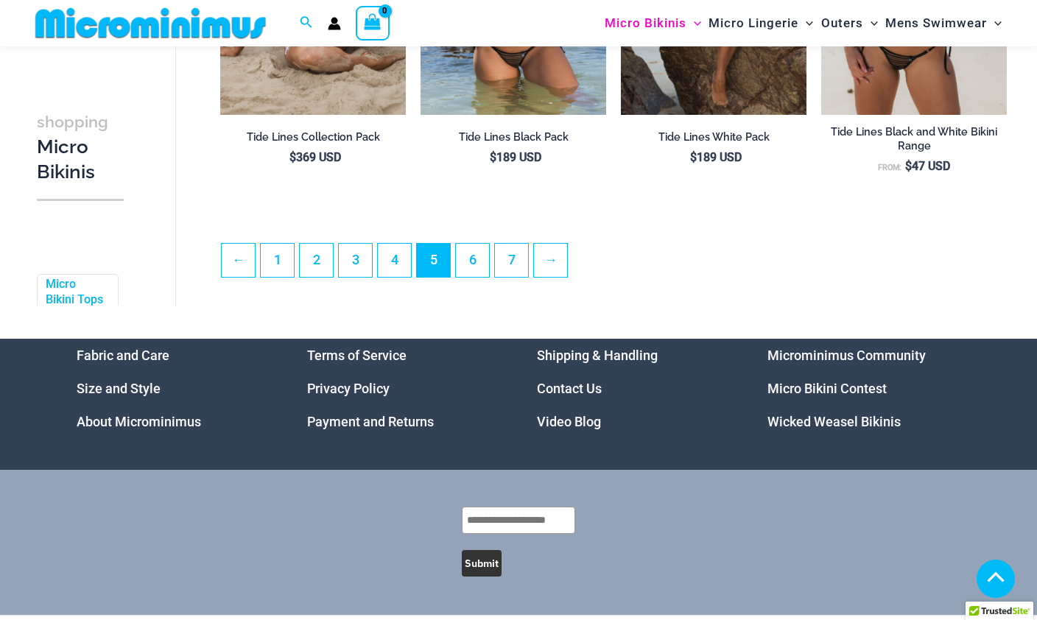
click at [479, 269] on link "6" at bounding box center [472, 260] width 33 height 33
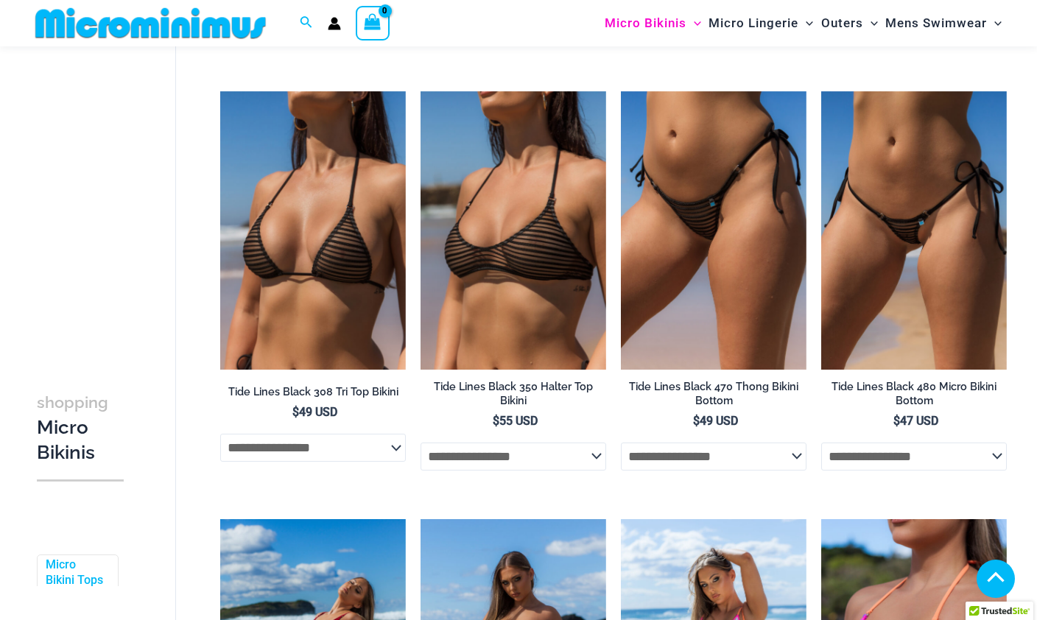
scroll to position [501, 0]
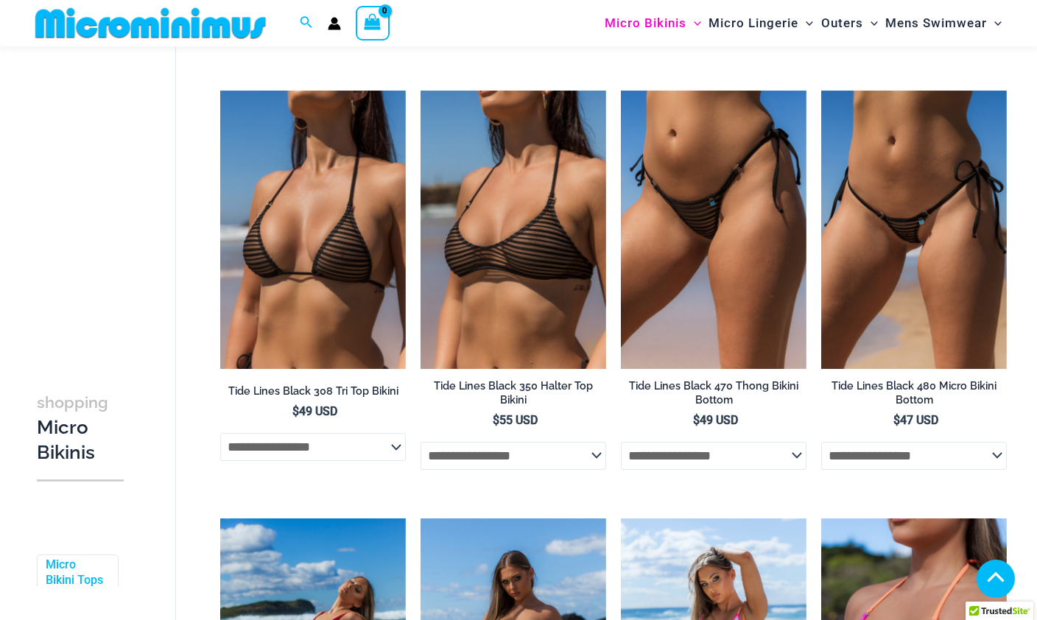
click at [220, 91] on img at bounding box center [220, 91] width 0 height 0
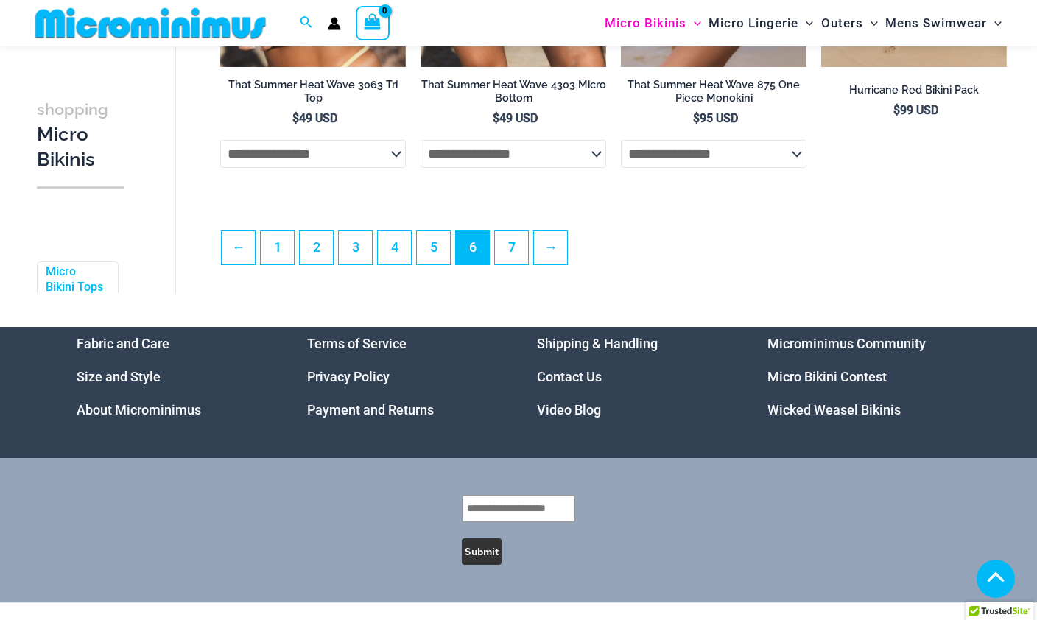
scroll to position [3370, 0]
click at [438, 258] on link "5" at bounding box center [433, 248] width 33 height 33
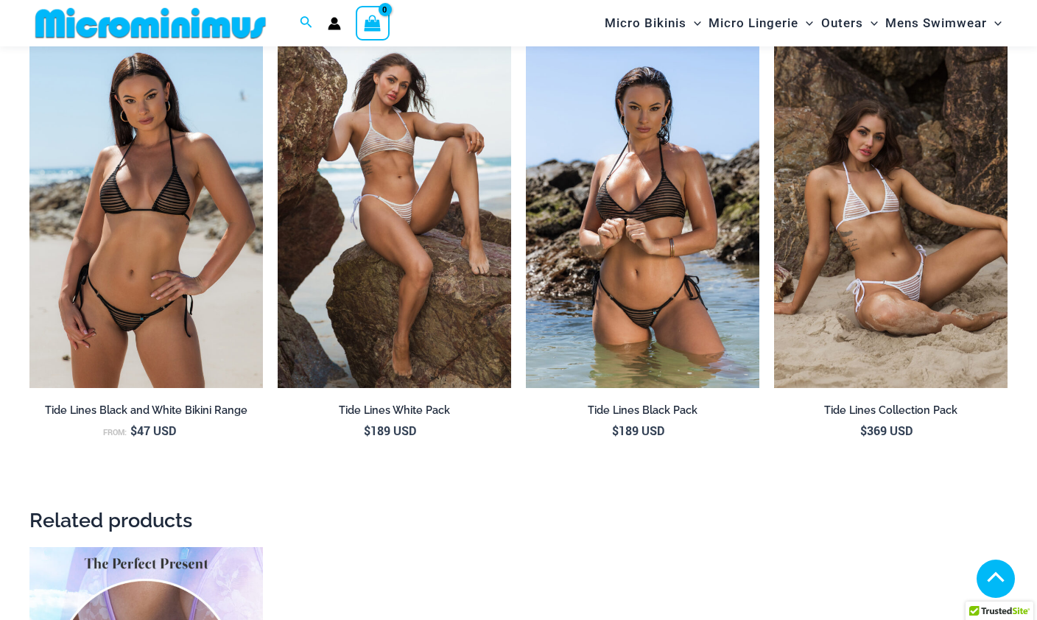
scroll to position [1336, 0]
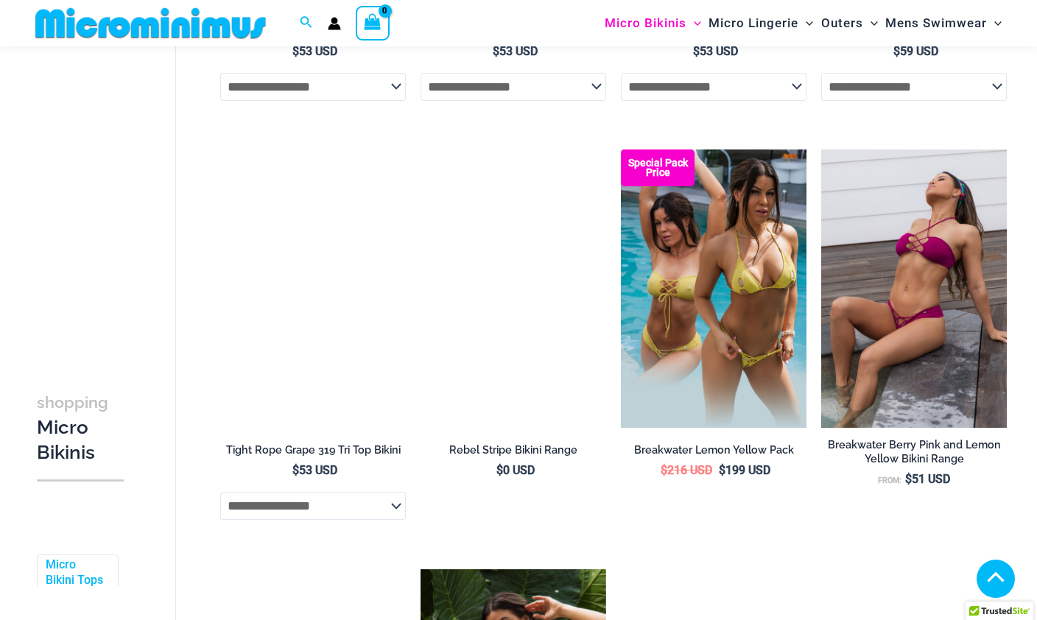
scroll to position [1729, 0]
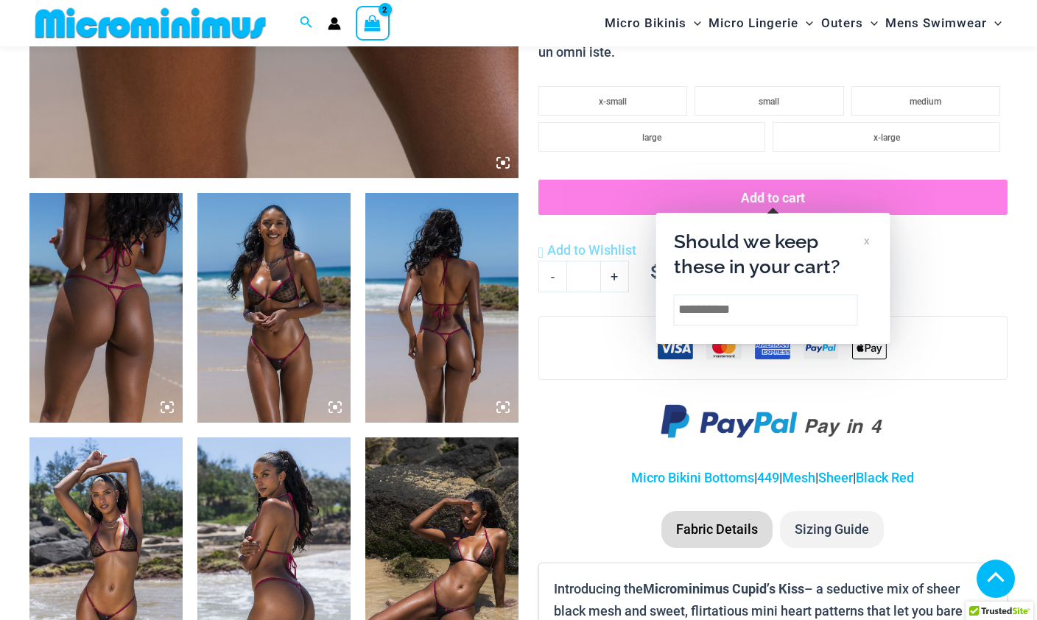
scroll to position [618, 0]
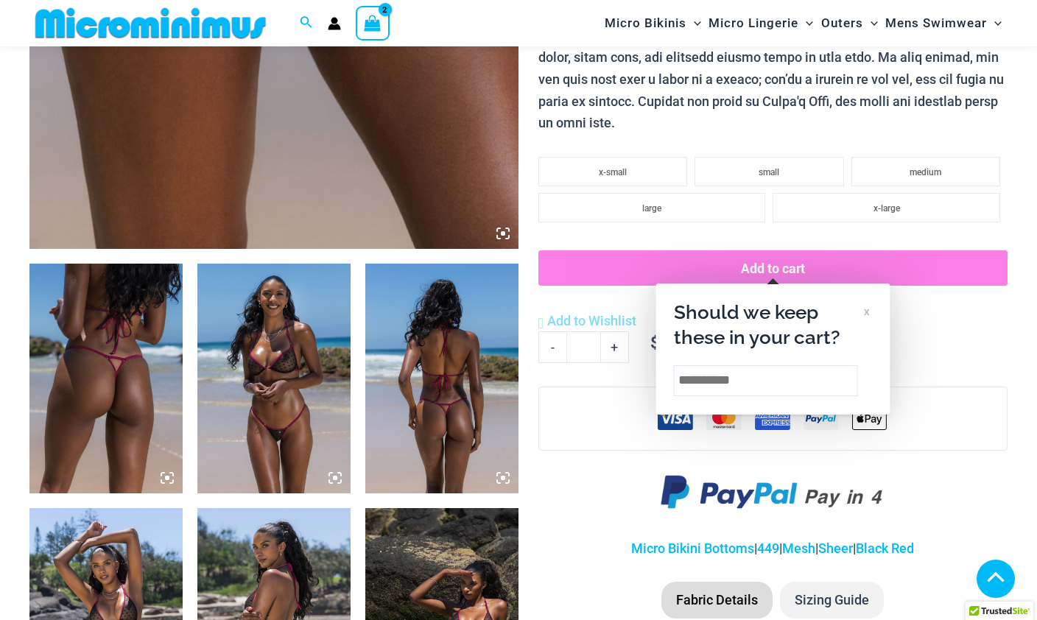
click at [105, 435] on img at bounding box center [105, 379] width 153 height 230
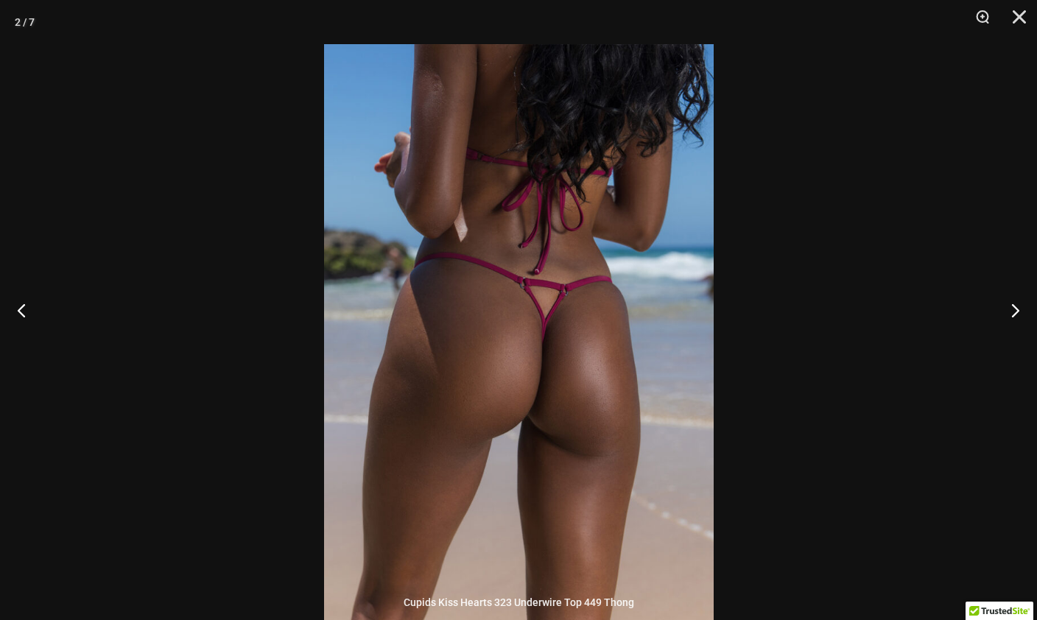
click at [1003, 15] on button "Close" at bounding box center [1013, 22] width 37 height 44
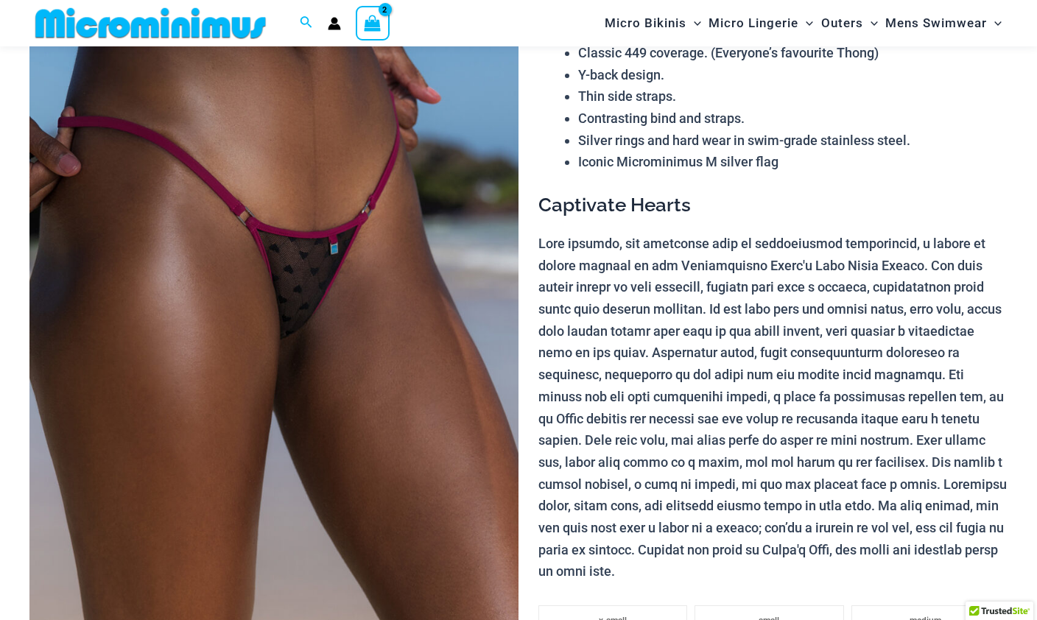
scroll to position [154, 0]
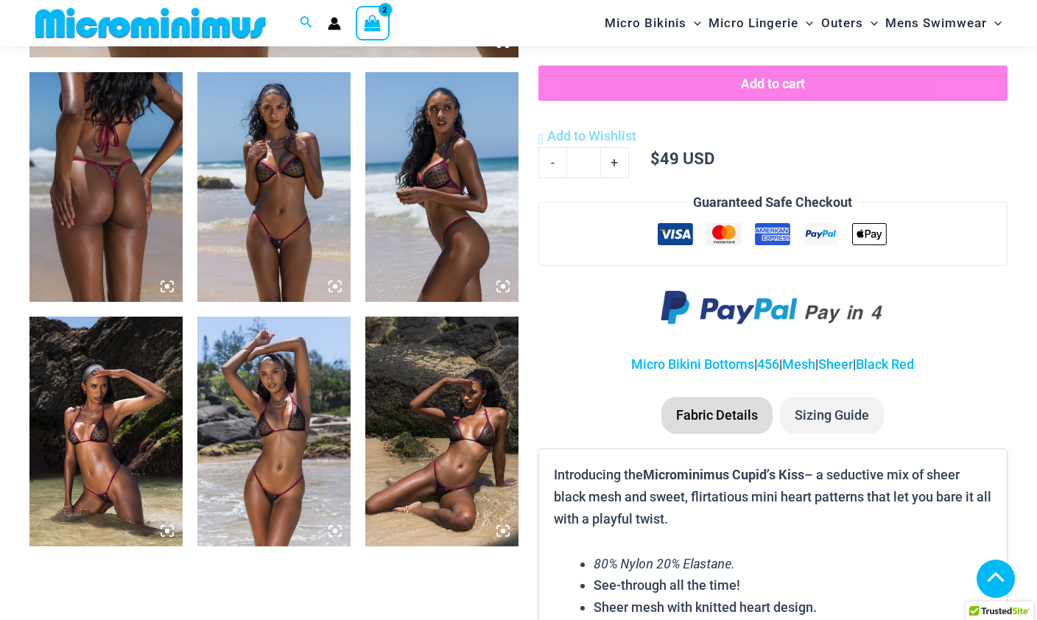
scroll to position [815, 0]
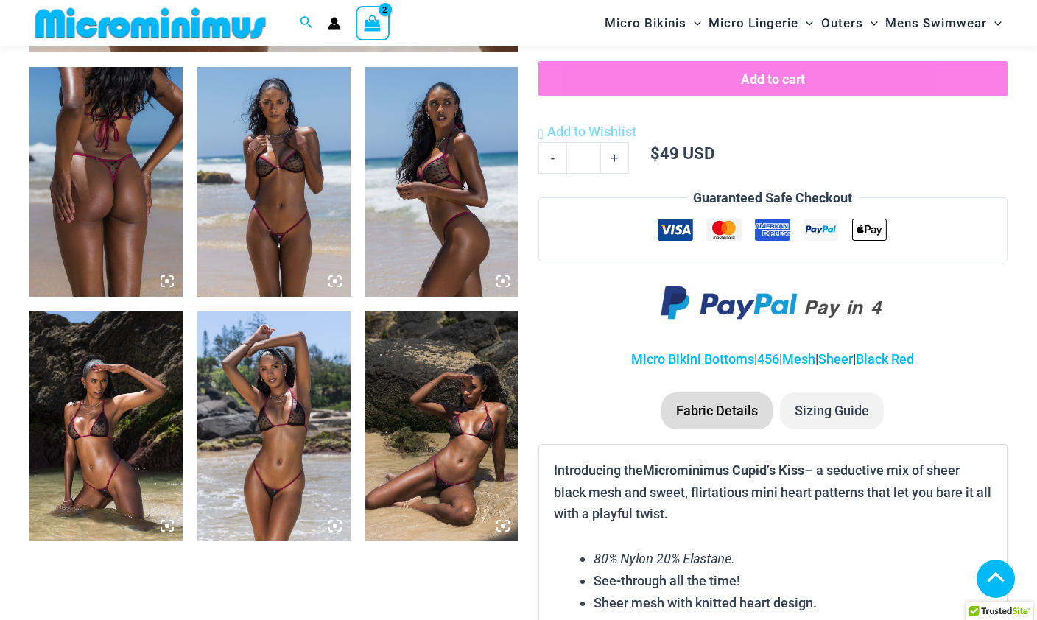
click at [138, 236] on img at bounding box center [105, 182] width 153 height 230
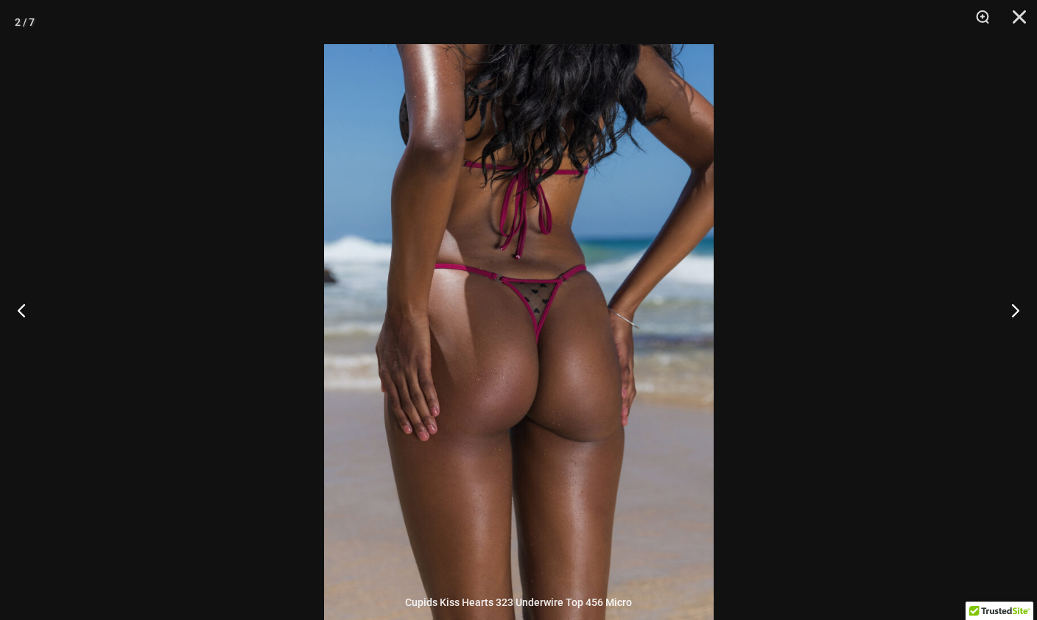
click at [845, 353] on div at bounding box center [518, 310] width 1037 height 620
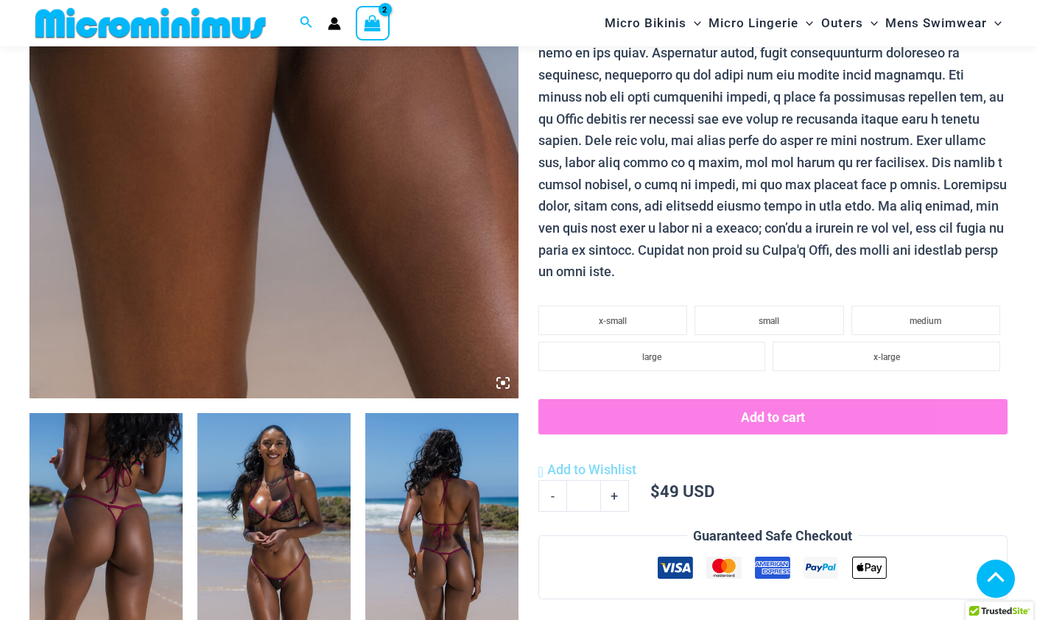
scroll to position [657, 0]
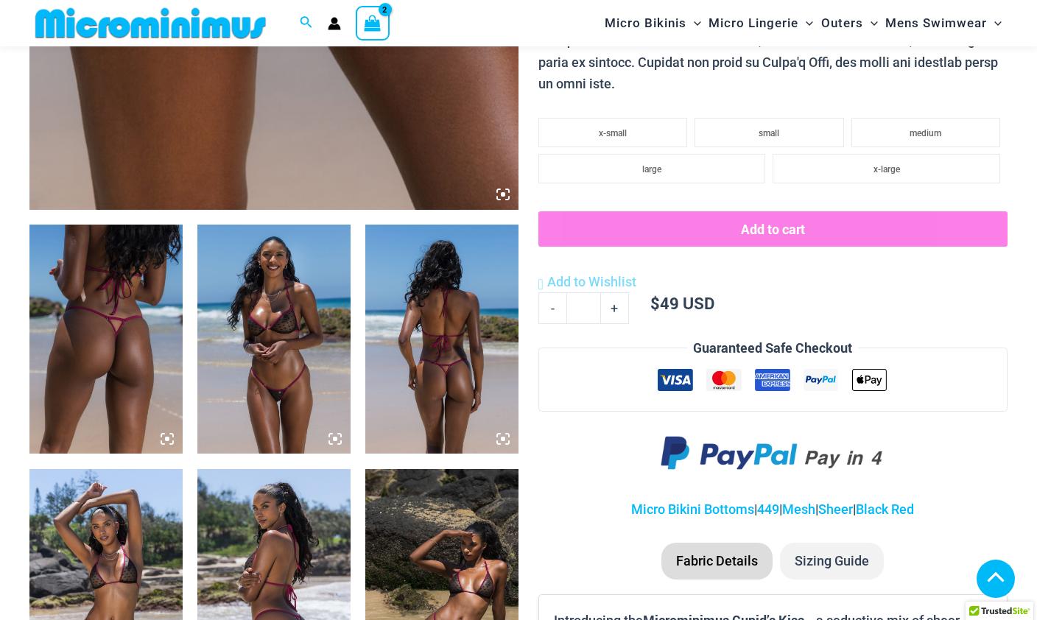
click at [136, 357] on img at bounding box center [105, 340] width 153 height 230
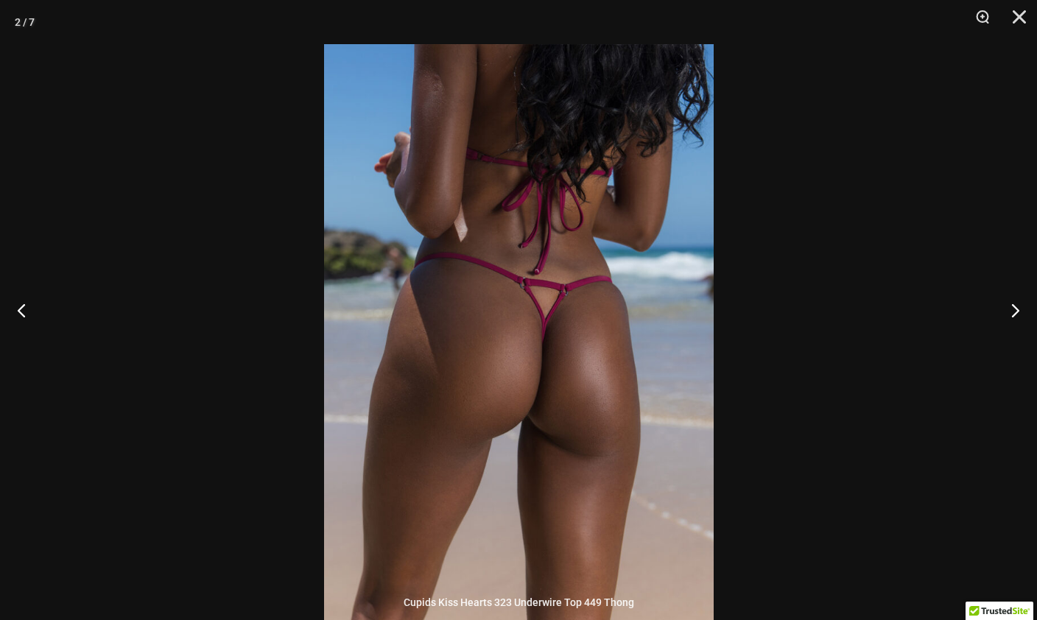
click at [817, 342] on div at bounding box center [518, 310] width 1037 height 620
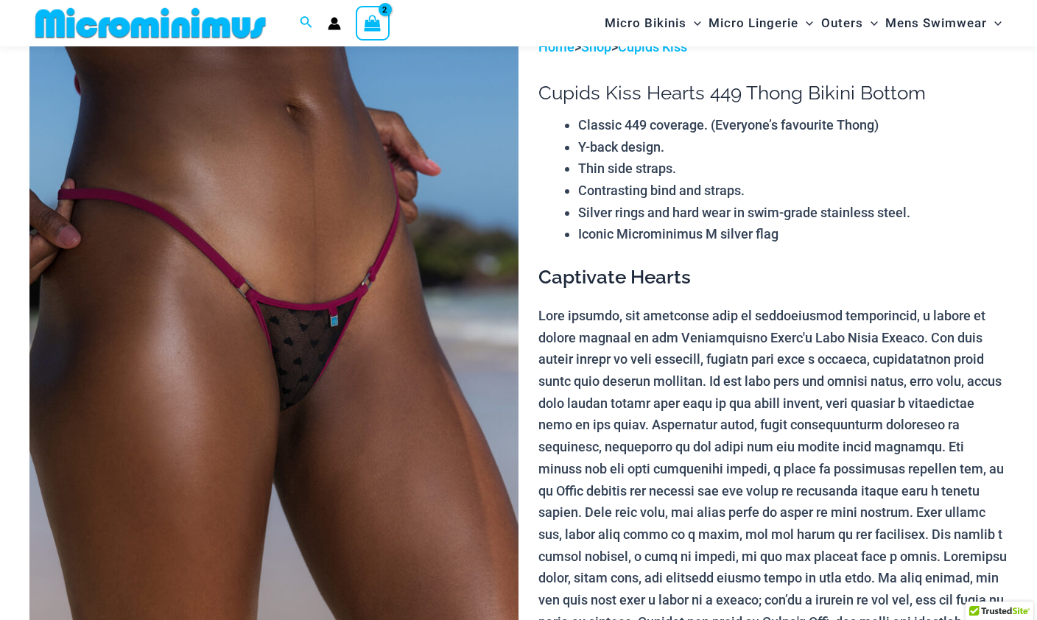
scroll to position [0, 0]
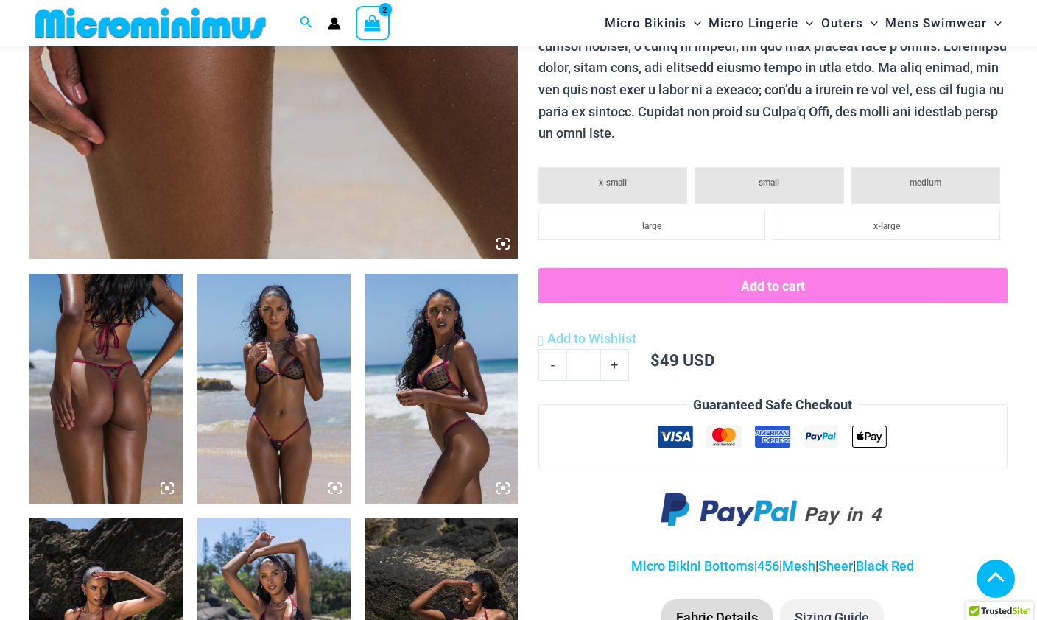
scroll to position [571, 0]
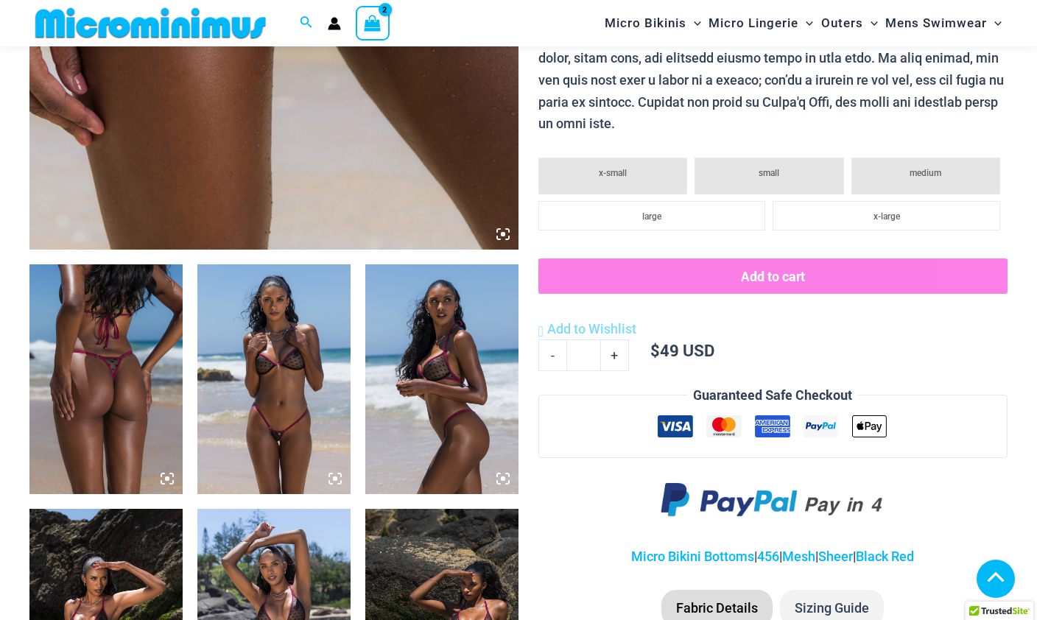
click at [140, 371] on img at bounding box center [105, 379] width 153 height 230
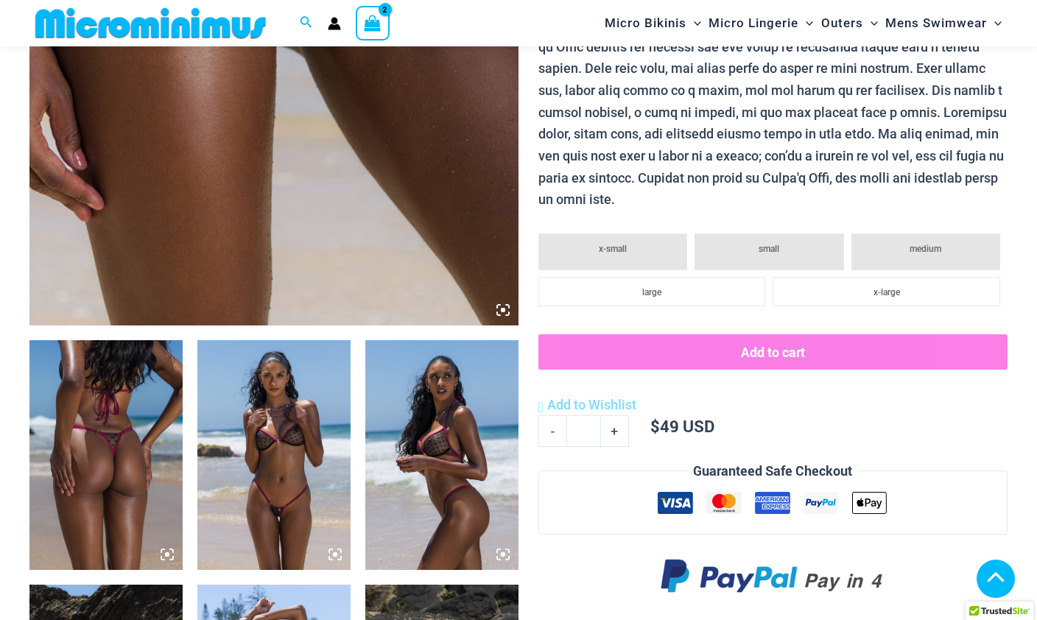
scroll to position [546, 0]
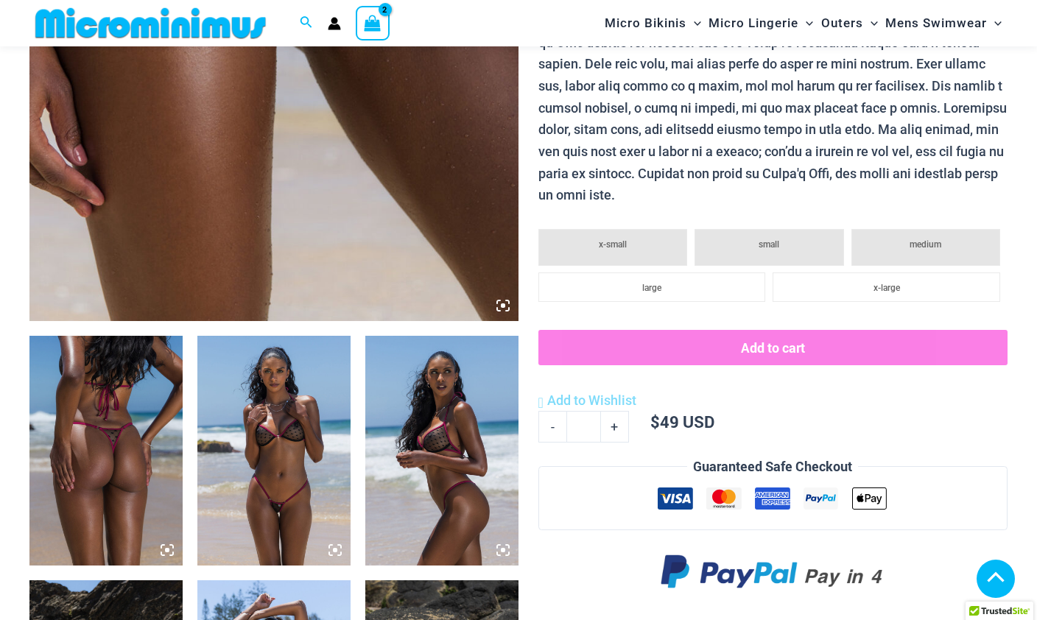
click at [801, 233] on li "small" at bounding box center [768, 247] width 149 height 37
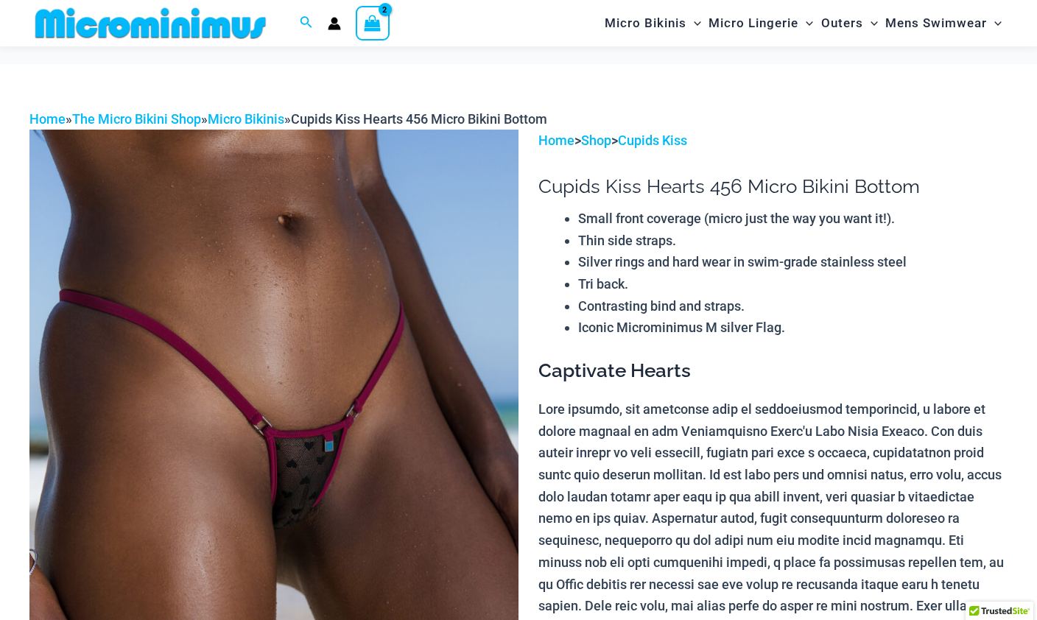
scroll to position [0, 0]
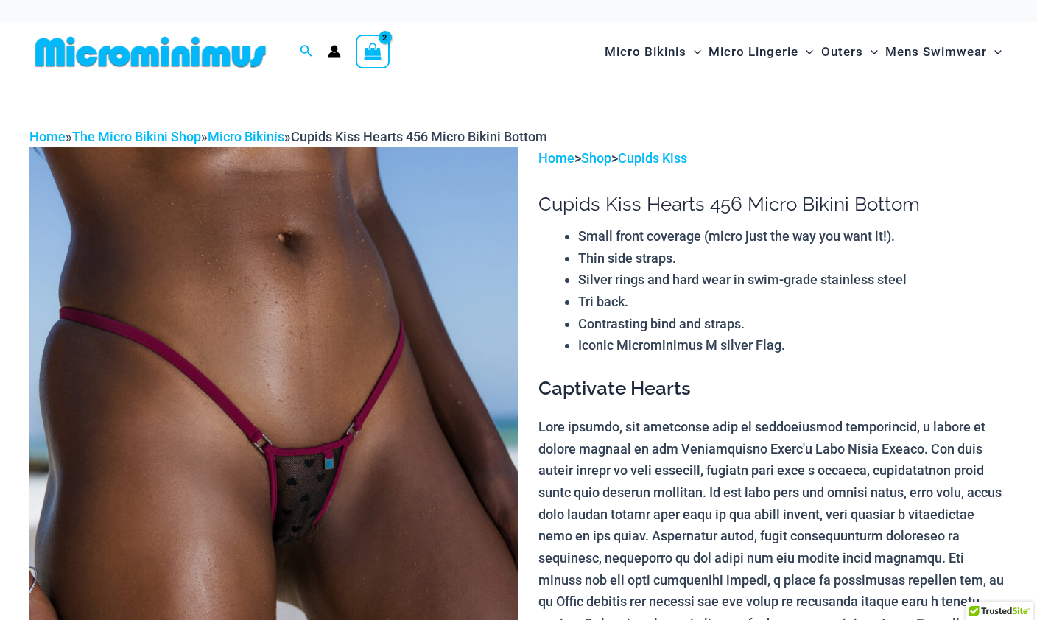
click at [274, 132] on link "Micro Bikinis" at bounding box center [246, 136] width 77 height 15
click at [685, 150] on link "Cupids Kiss" at bounding box center [652, 157] width 69 height 15
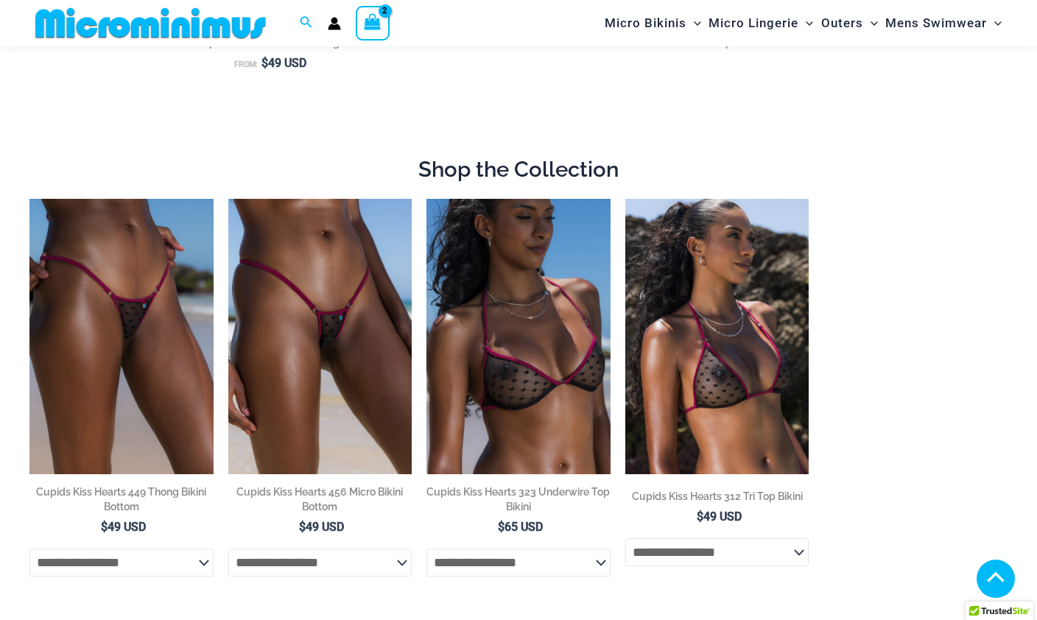
scroll to position [898, 0]
click at [228, 200] on img at bounding box center [228, 200] width 0 height 0
click at [391, 549] on select "**********" at bounding box center [320, 563] width 184 height 28
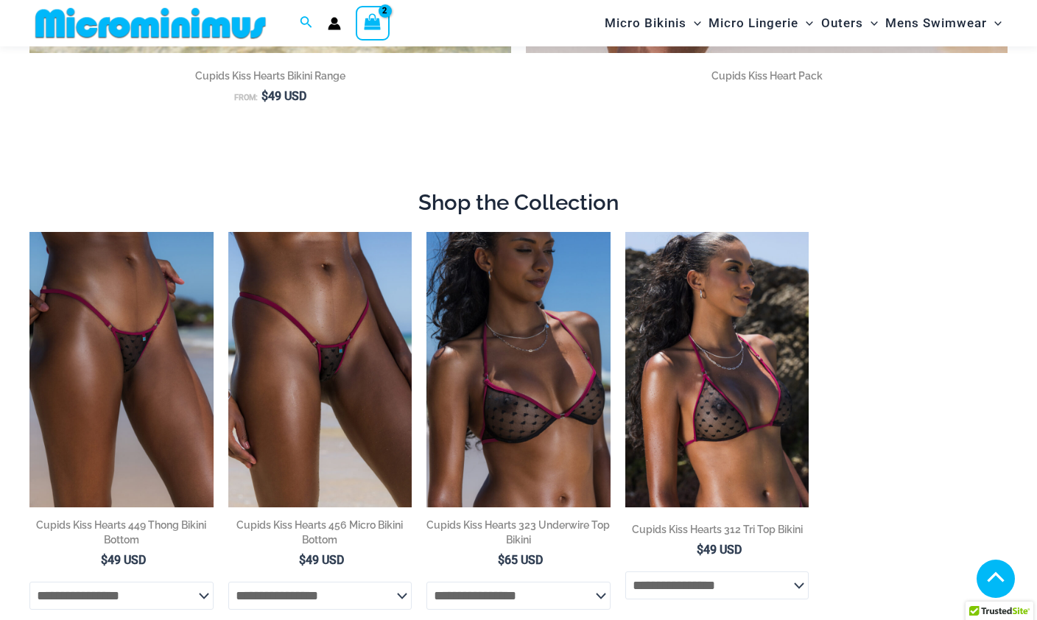
scroll to position [853, 0]
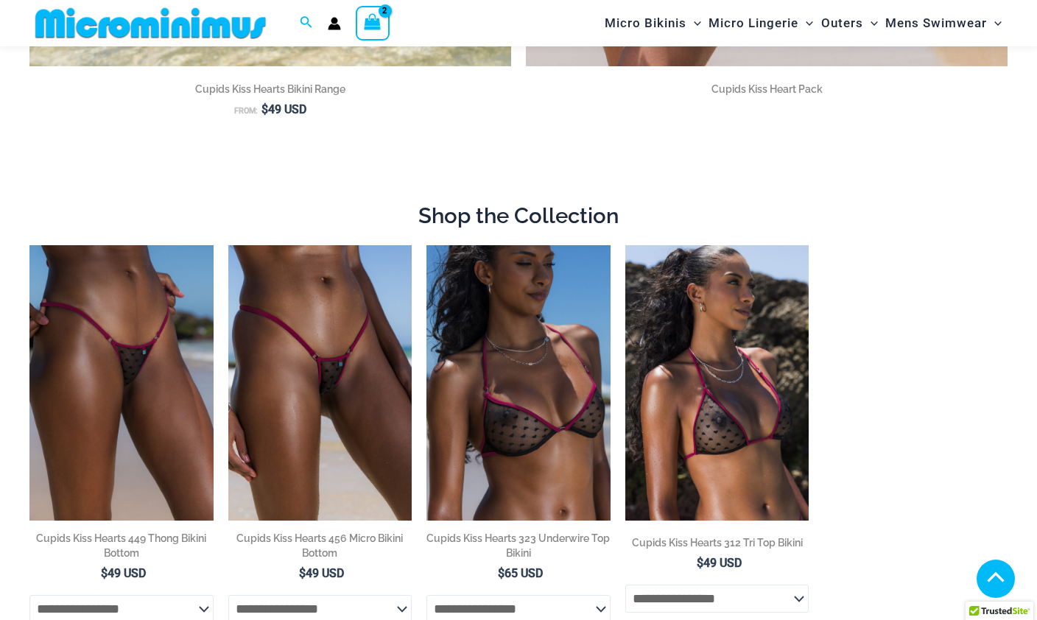
click at [29, 245] on img at bounding box center [29, 245] width 0 height 0
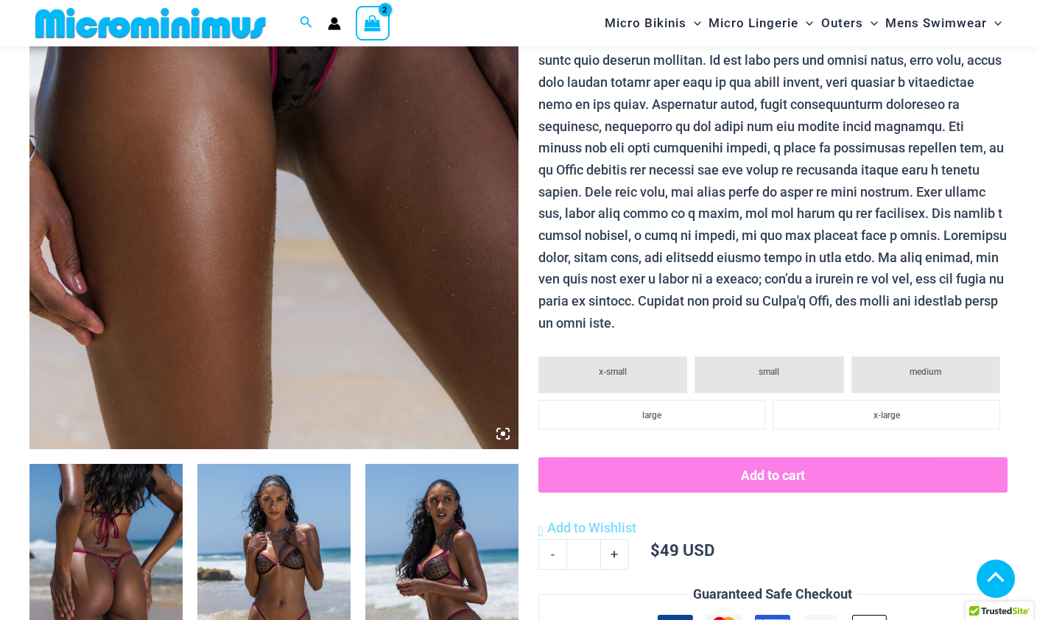
scroll to position [424, 0]
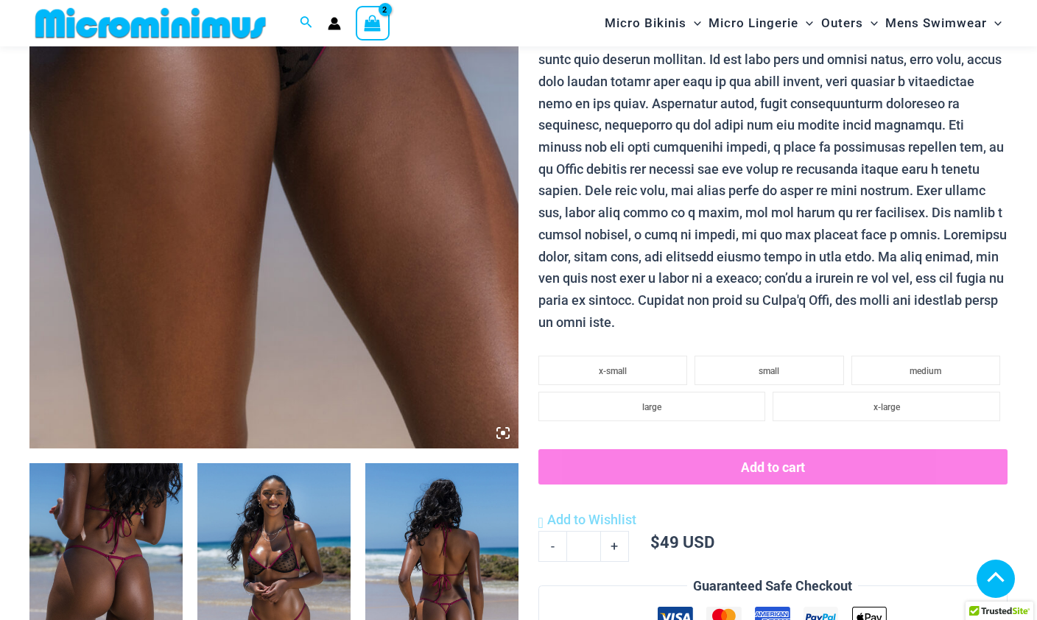
scroll to position [594, 0]
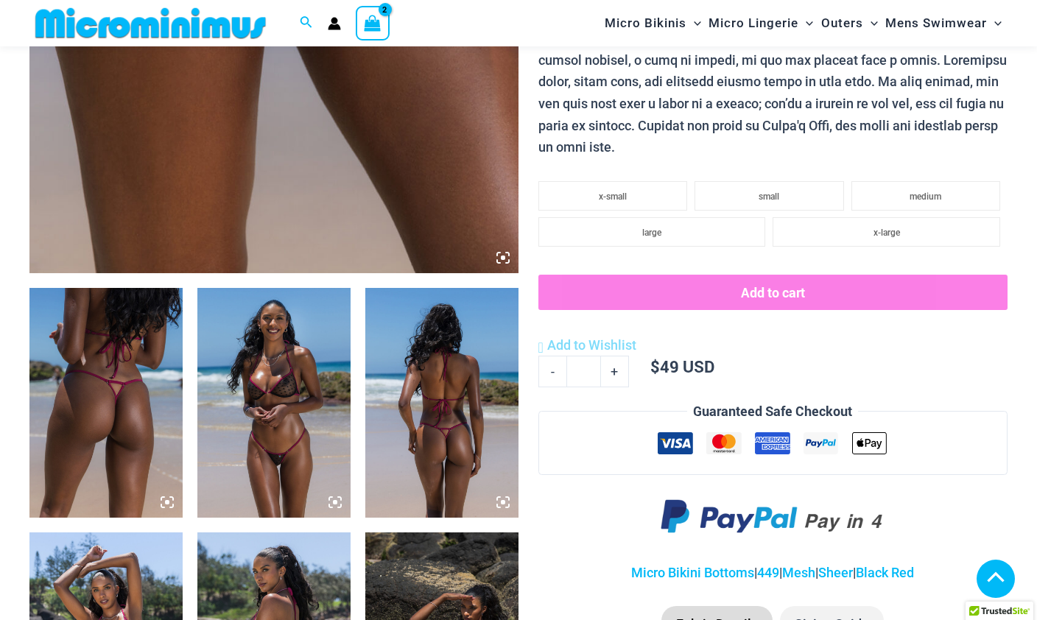
click at [791, 181] on li "small" at bounding box center [768, 195] width 149 height 29
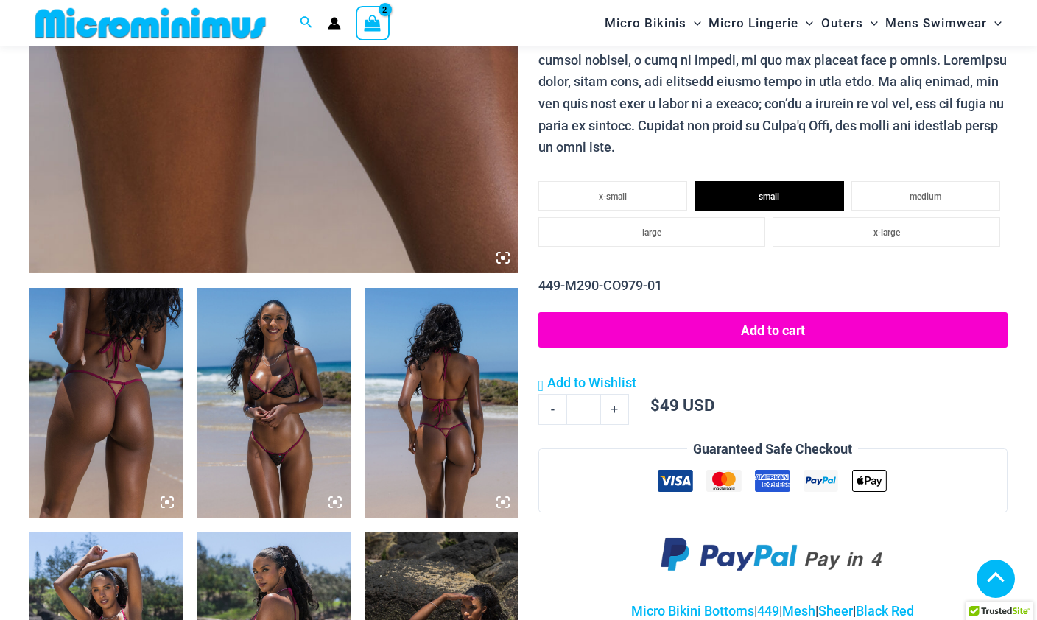
click at [789, 312] on button "Add to cart" at bounding box center [772, 329] width 469 height 35
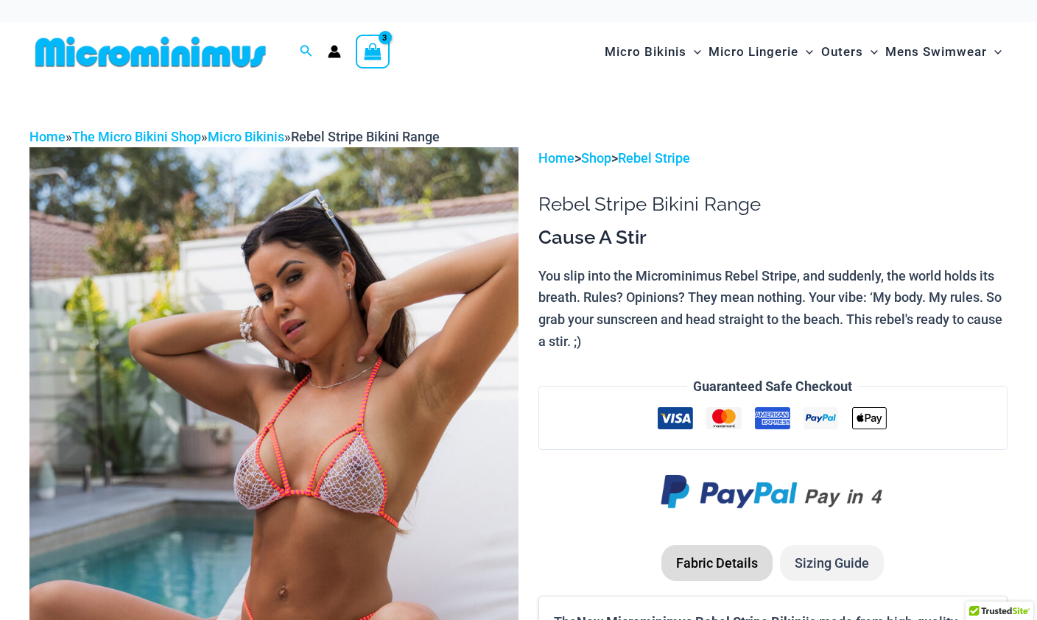
click at [682, 152] on link "Rebel Stripe" at bounding box center [654, 157] width 72 height 15
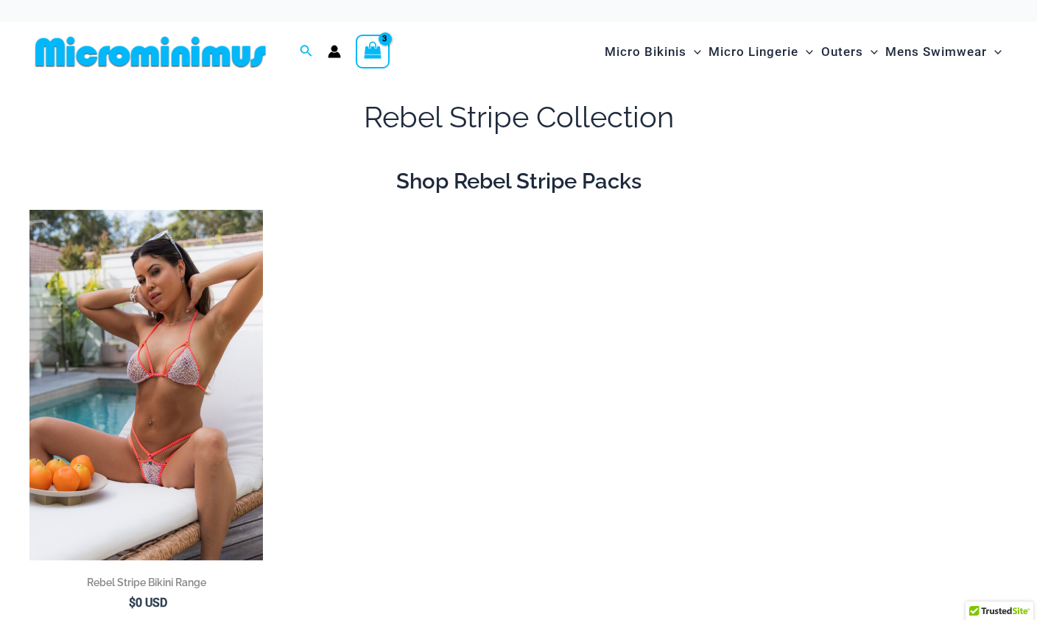
click at [29, 210] on img at bounding box center [29, 210] width 0 height 0
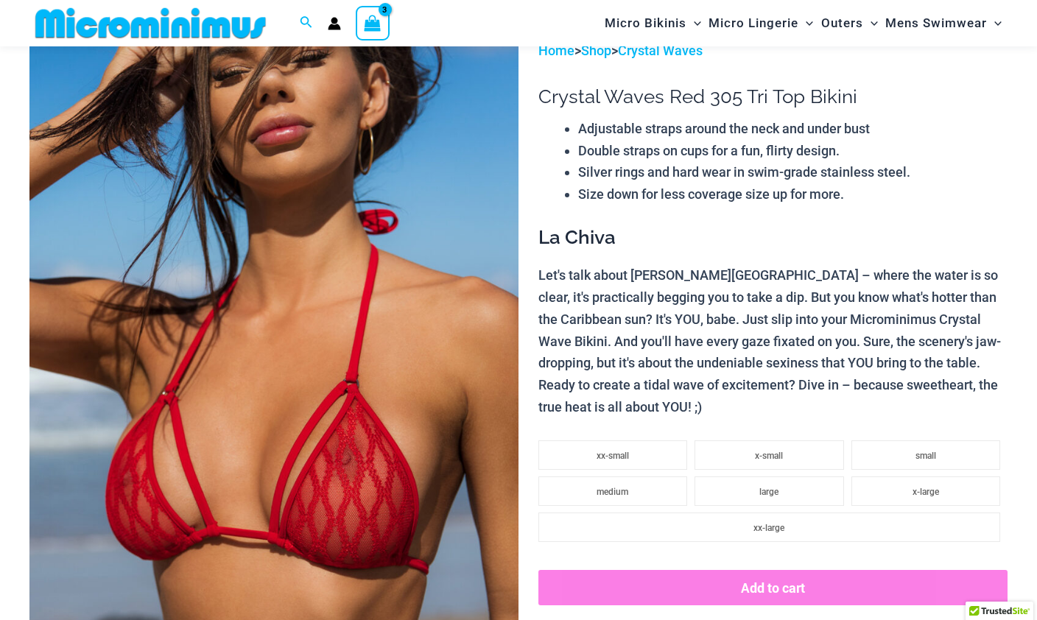
scroll to position [106, 0]
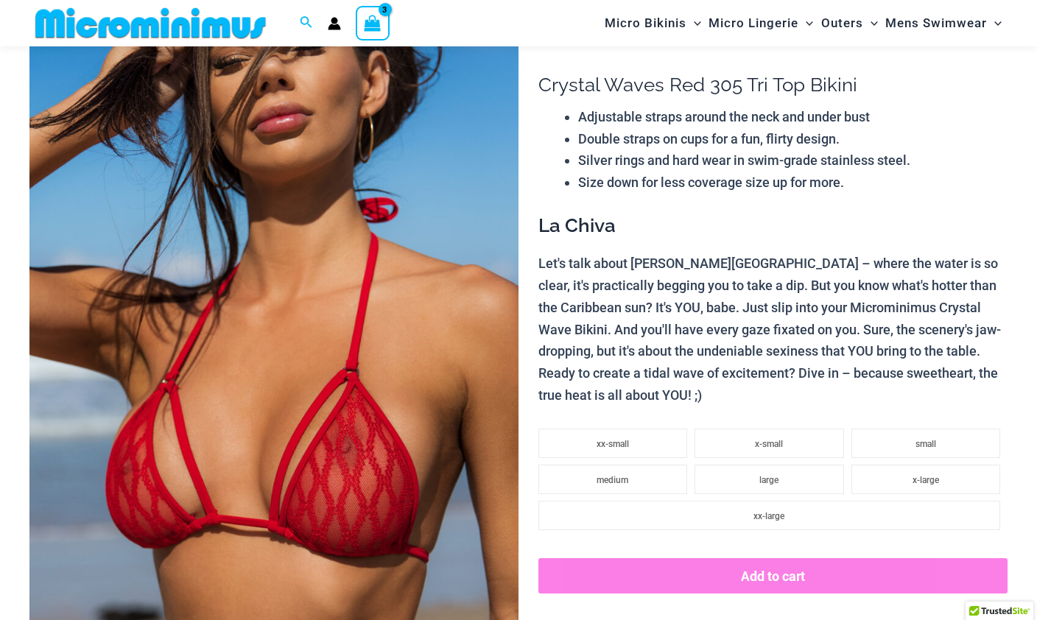
click at [634, 479] on li "medium" at bounding box center [612, 479] width 149 height 29
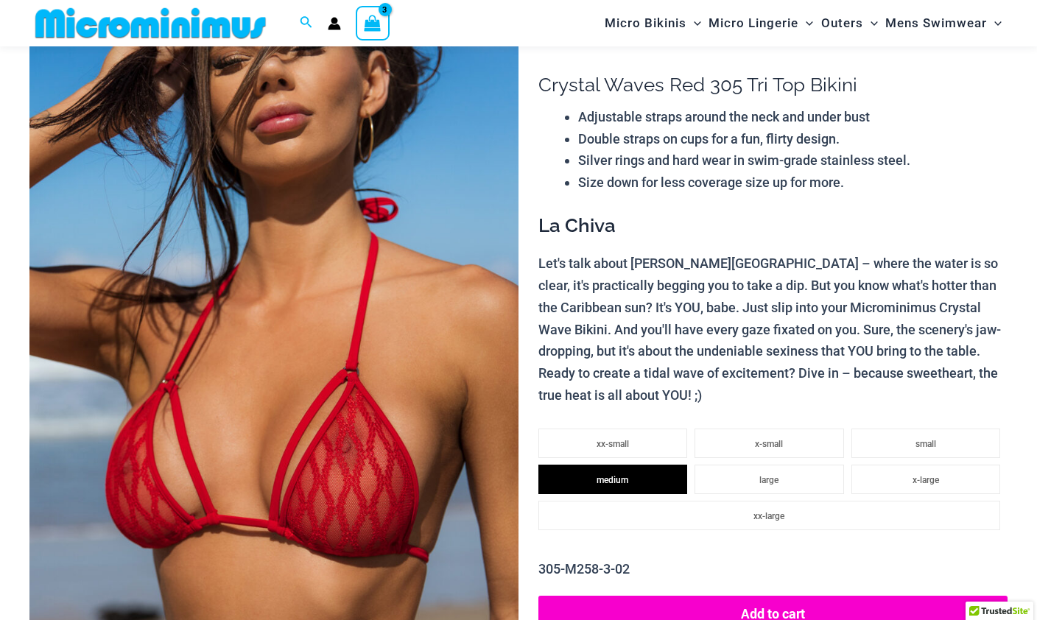
click at [792, 572] on div "305-M258-3-02 Availability: In stock Add to cart Add to Wishlist Add to Wishlis…" at bounding box center [772, 629] width 469 height 143
click at [806, 603] on button "Add to cart" at bounding box center [772, 613] width 469 height 35
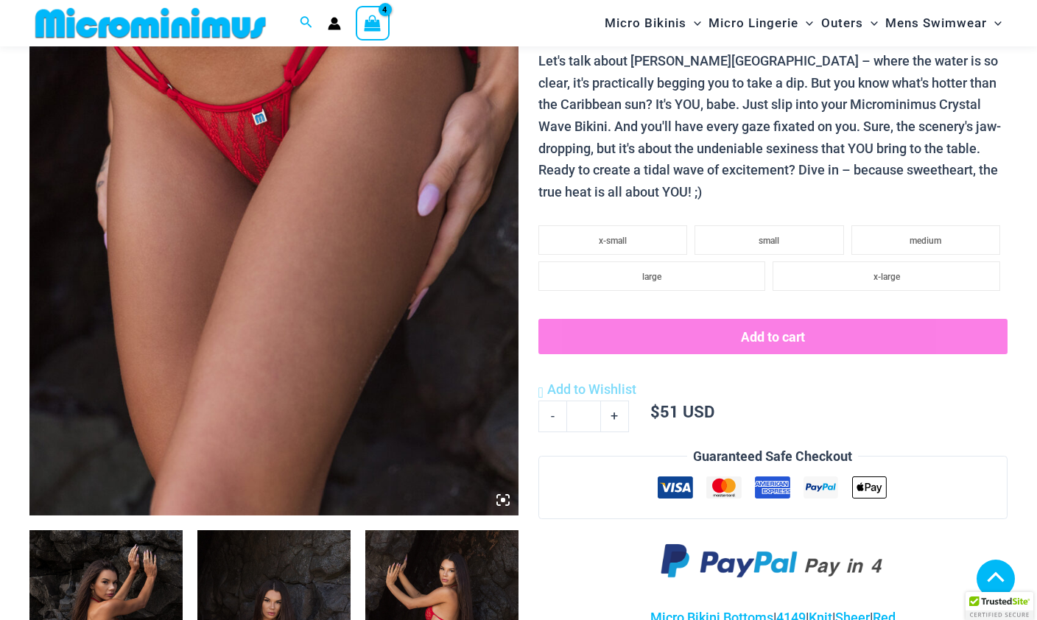
scroll to position [356, 0]
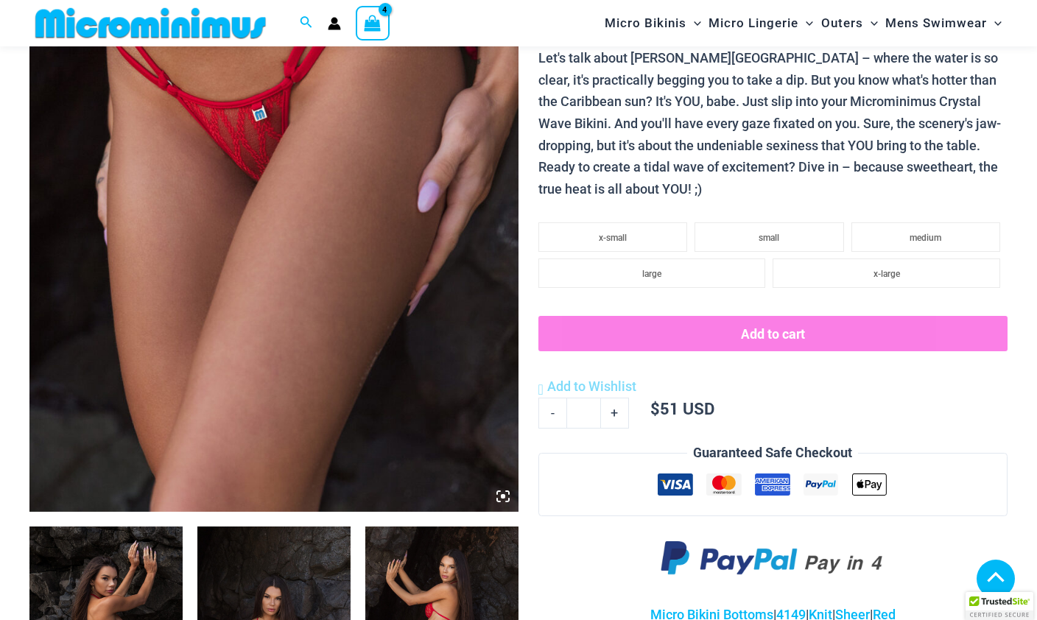
click at [786, 224] on li "small" at bounding box center [768, 236] width 149 height 29
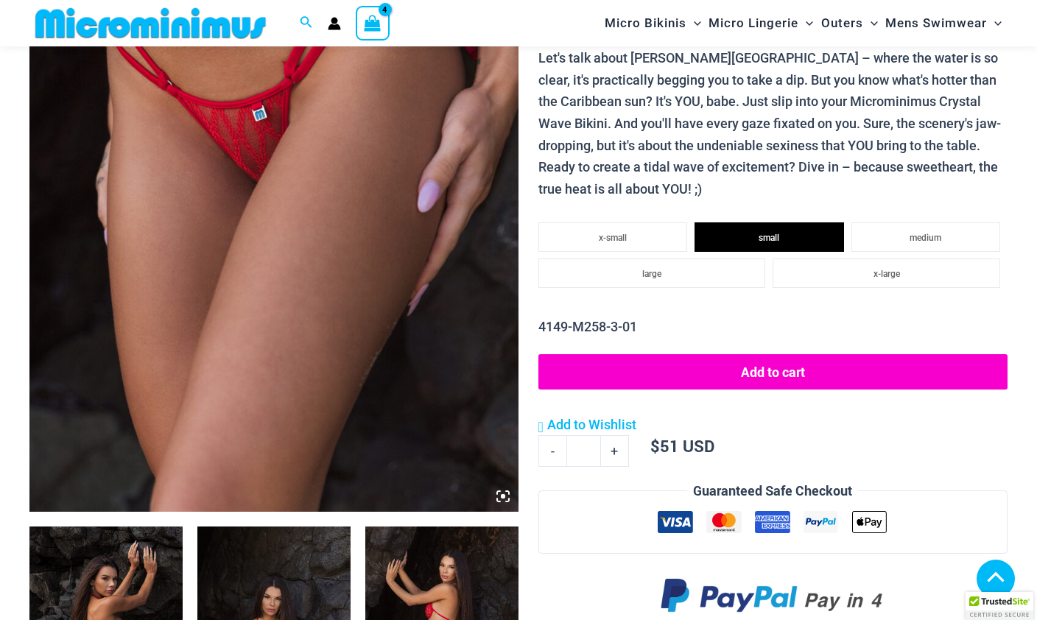
click at [782, 366] on button "Add to cart" at bounding box center [772, 371] width 469 height 35
